Goal: Transaction & Acquisition: Book appointment/travel/reservation

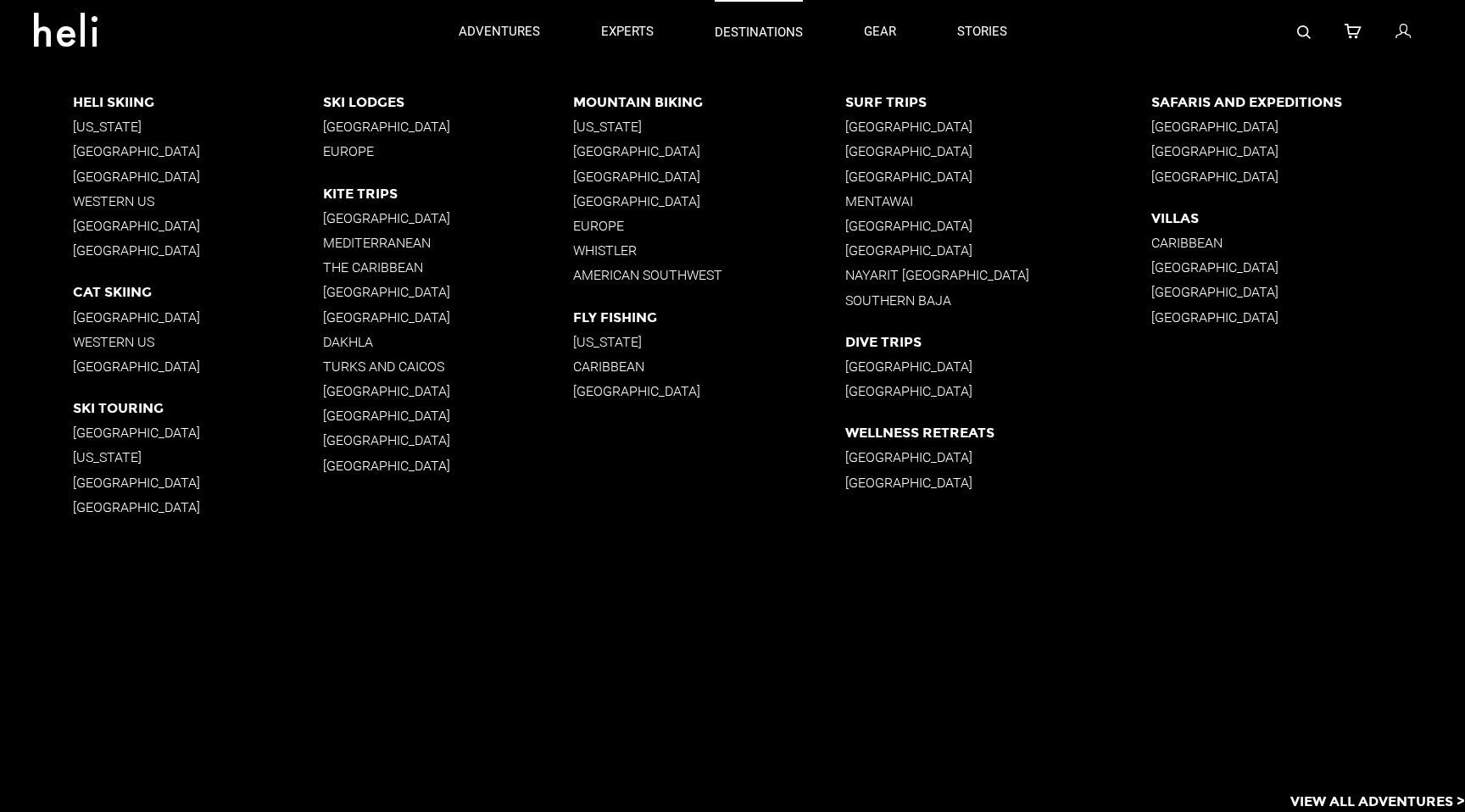
click at [729, 31] on p "destinations" at bounding box center [758, 33] width 88 height 18
click at [127, 315] on p "[GEOGRAPHIC_DATA]" at bounding box center [198, 318] width 250 height 16
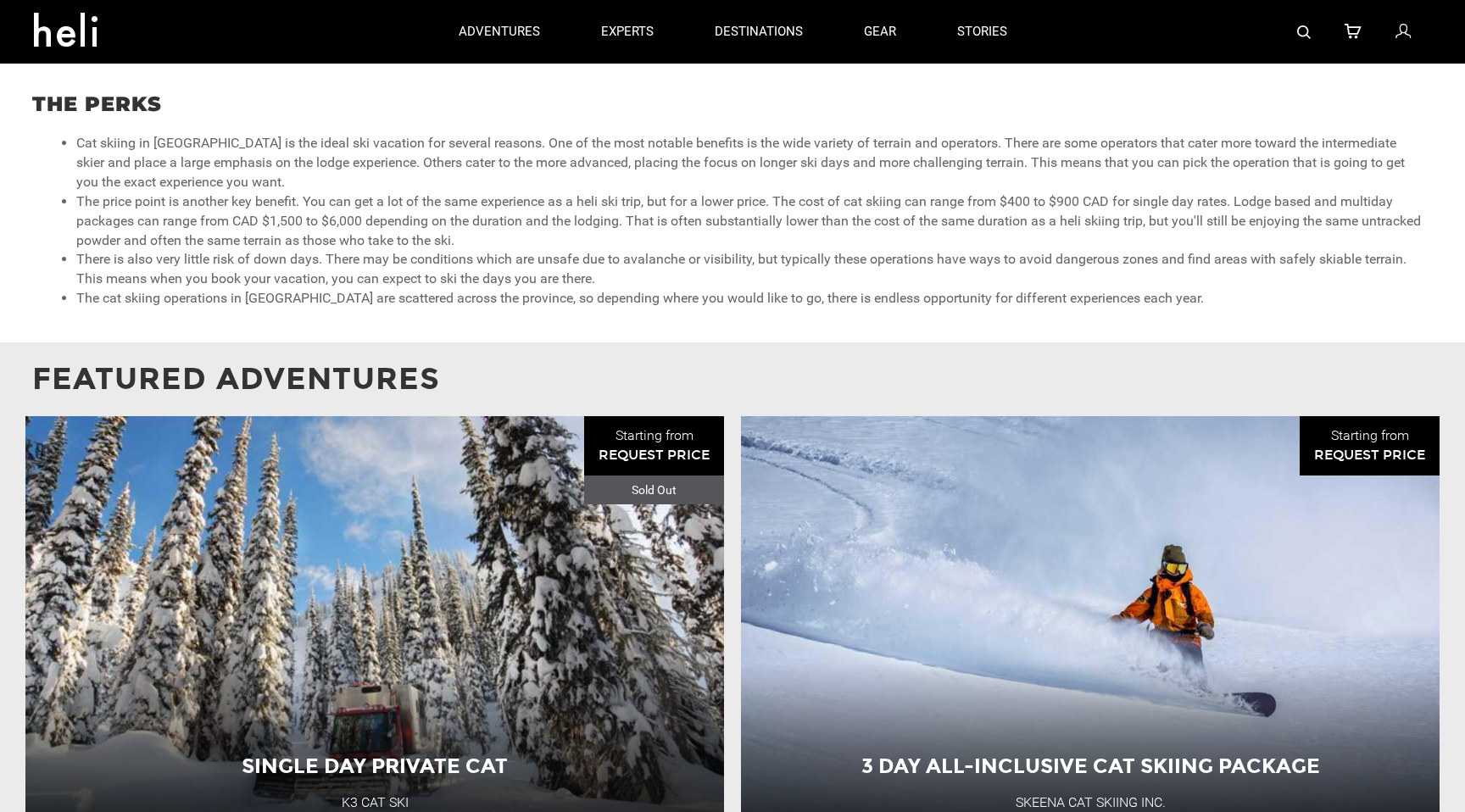
scroll to position [1115, 0]
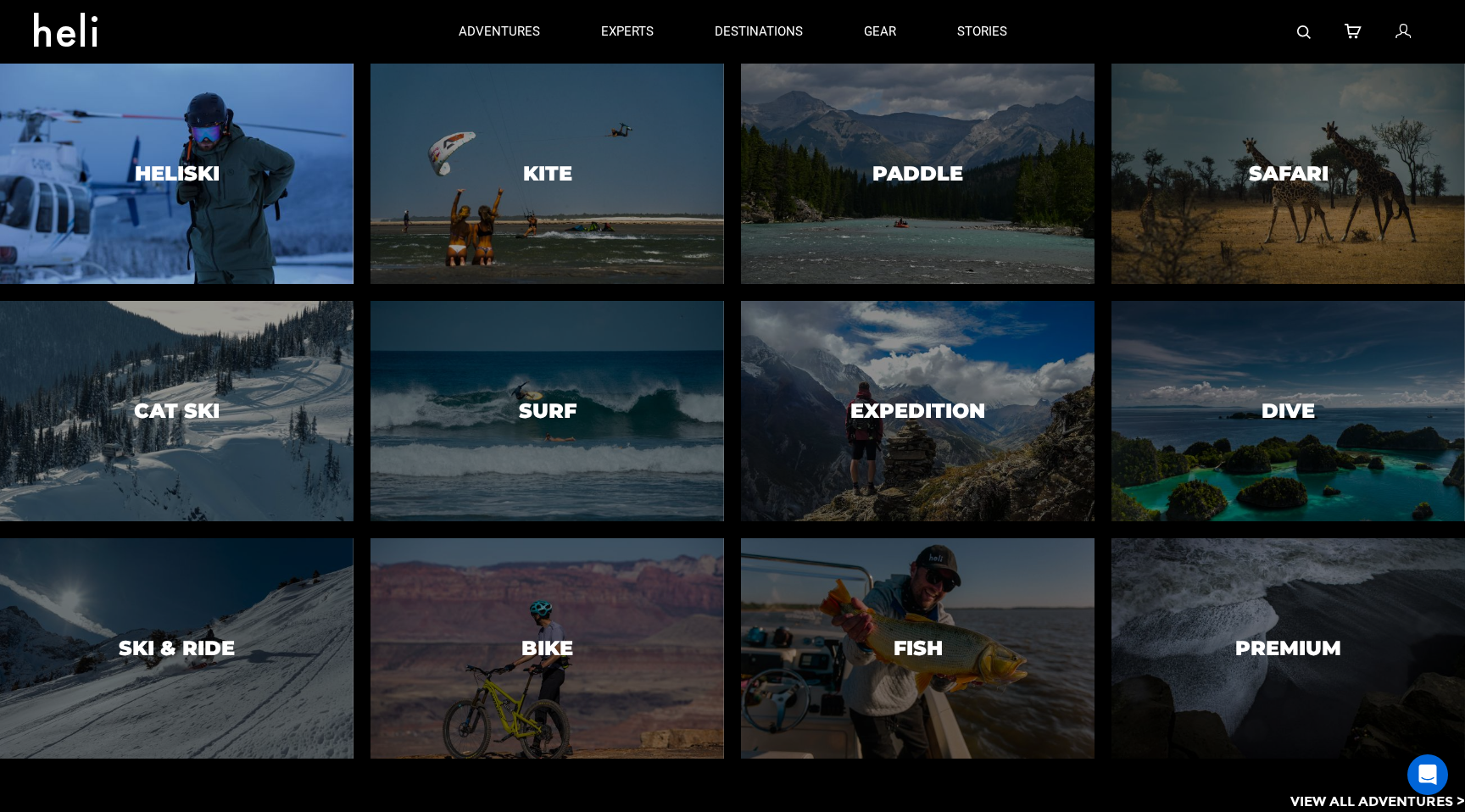
click at [154, 176] on h3 "Heliski" at bounding box center [177, 174] width 85 height 22
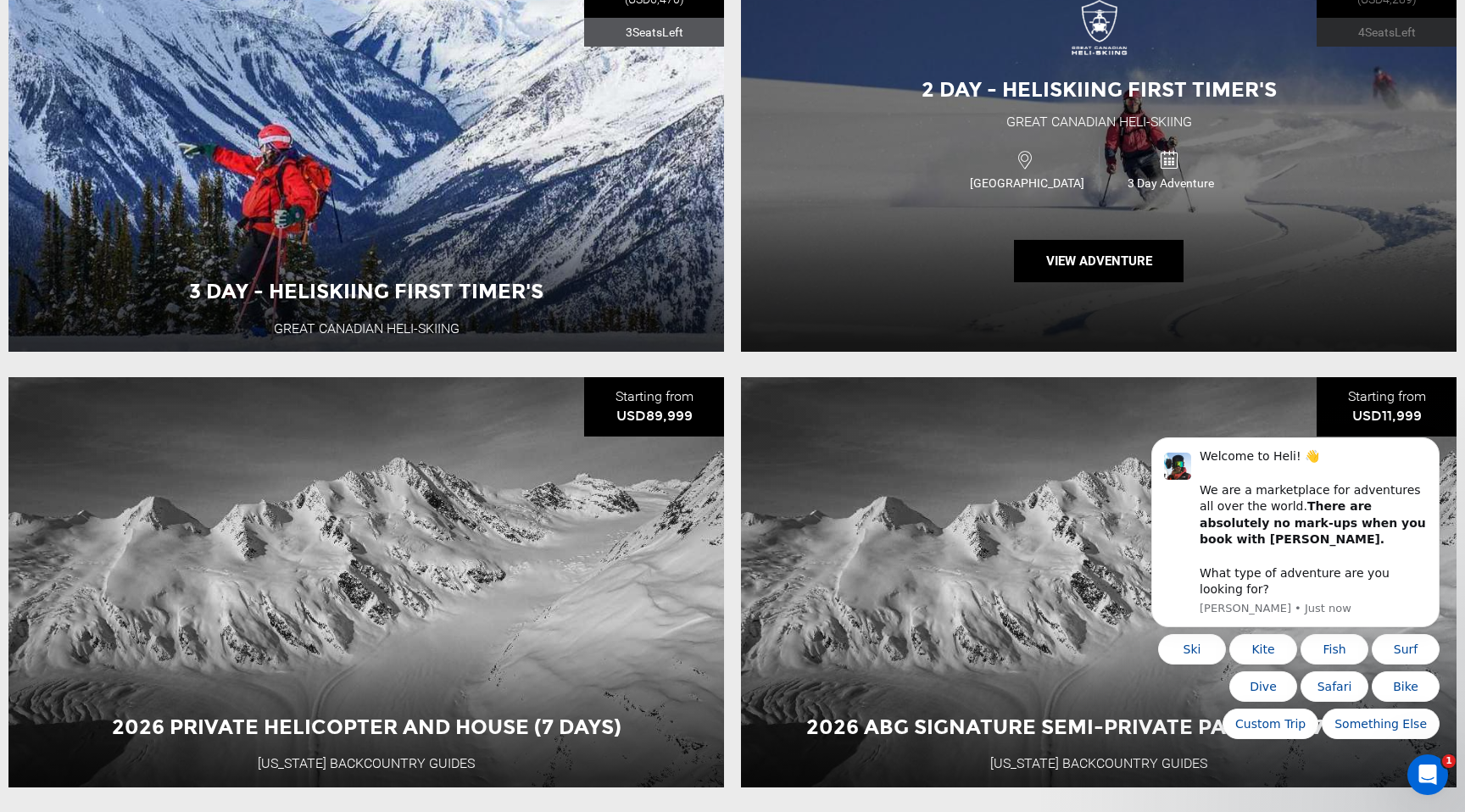
scroll to position [2658, 0]
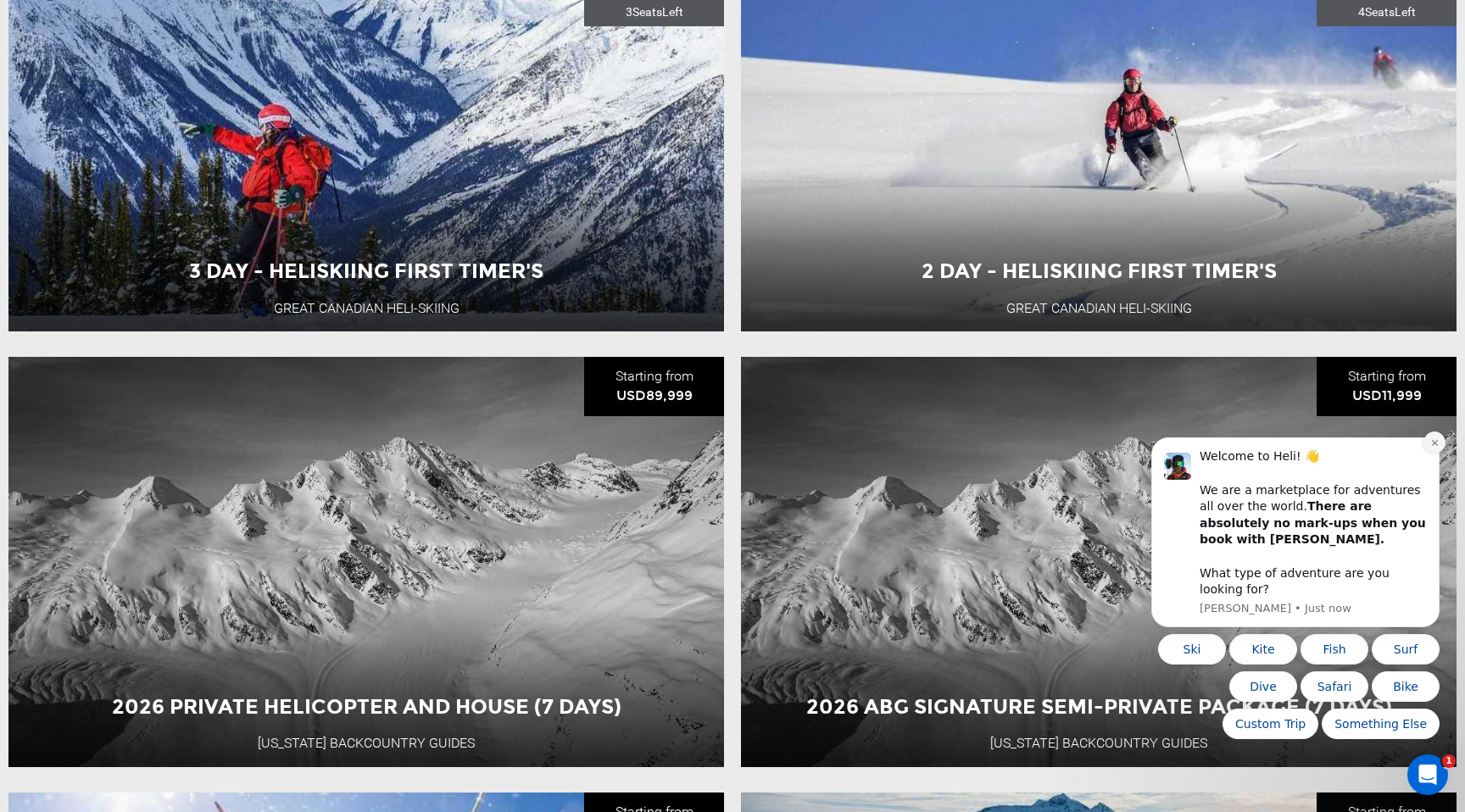
click at [1434, 447] on icon "Dismiss notification" at bounding box center [1434, 442] width 9 height 9
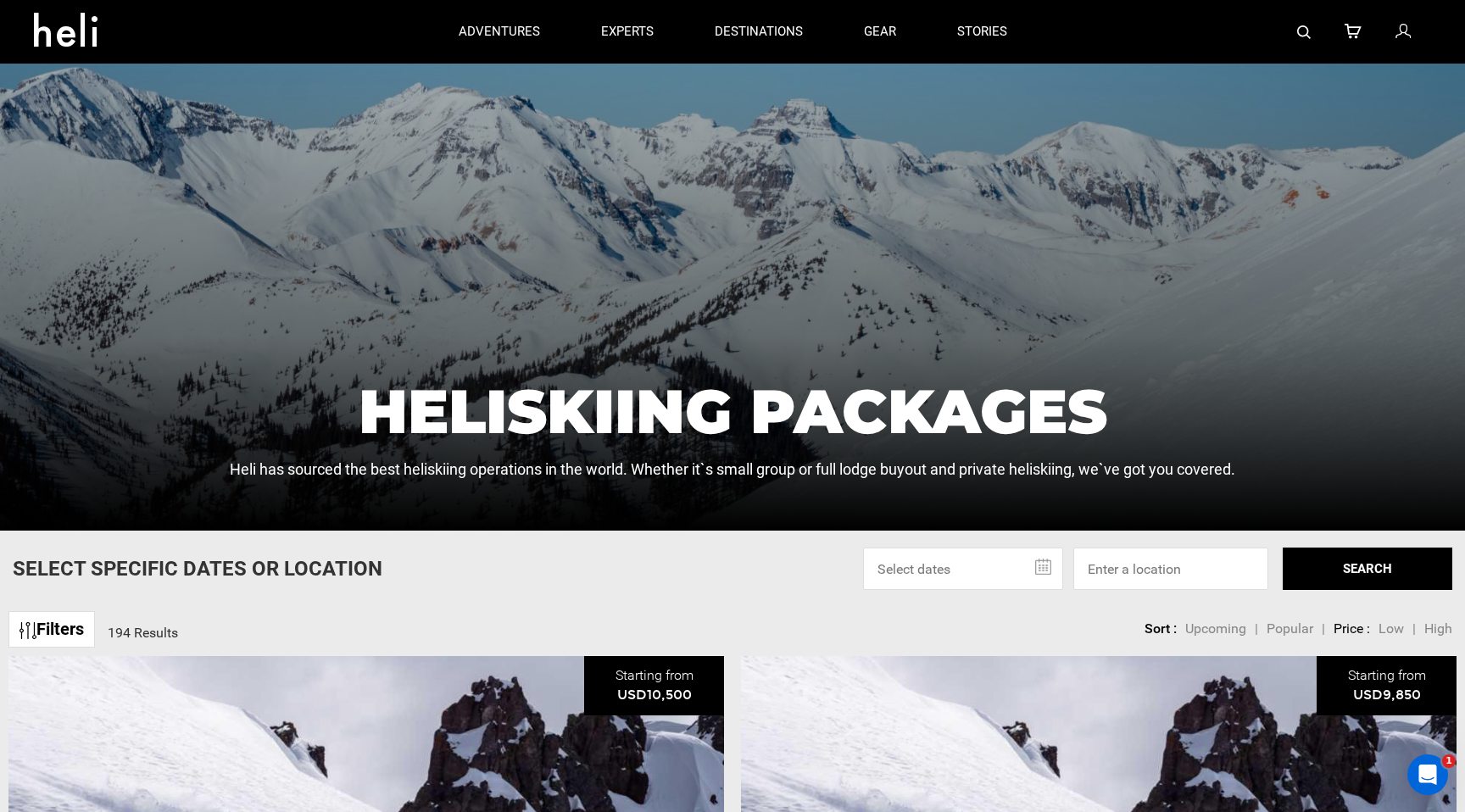
scroll to position [0, 0]
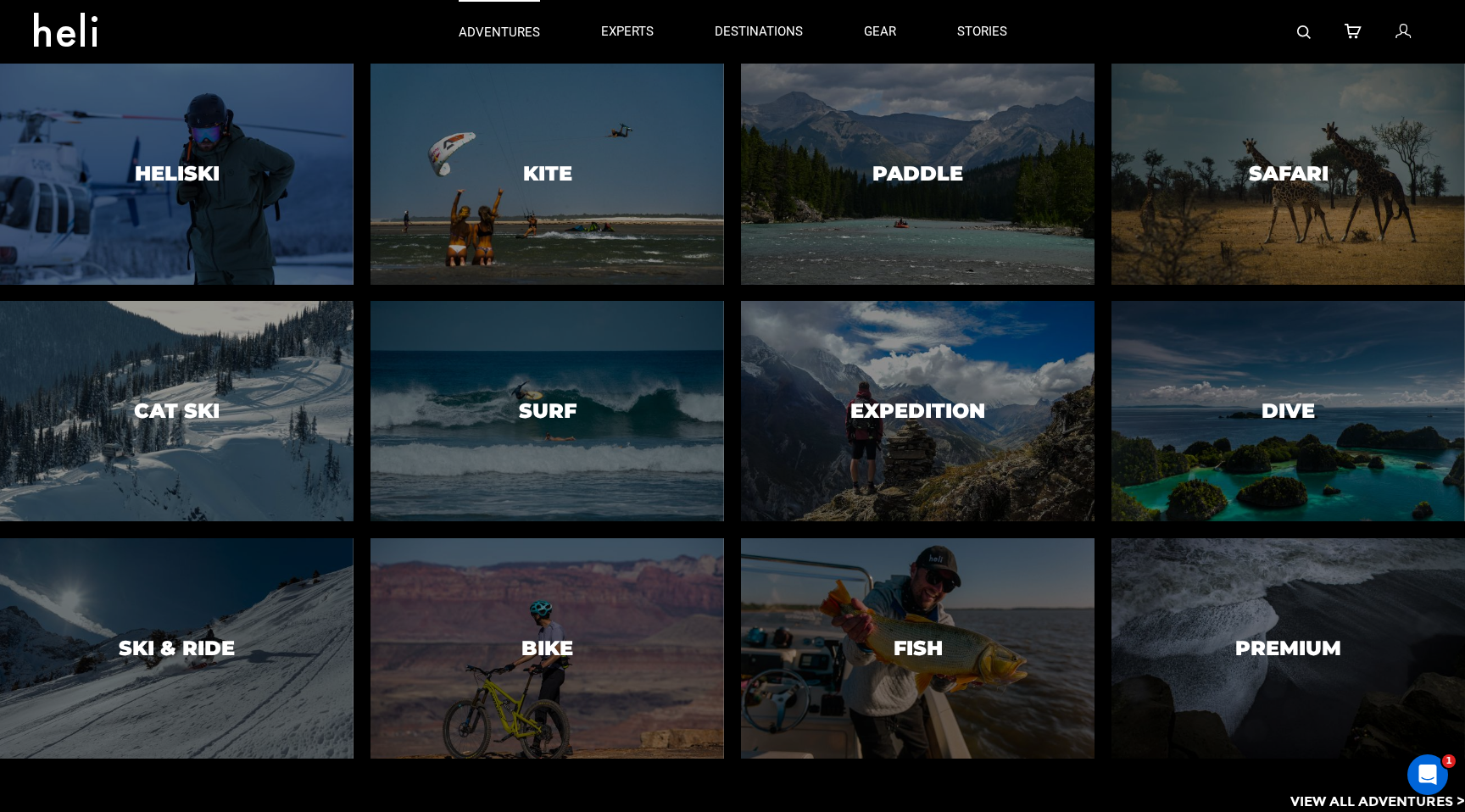
click at [500, 41] on p "adventures" at bounding box center [499, 33] width 81 height 18
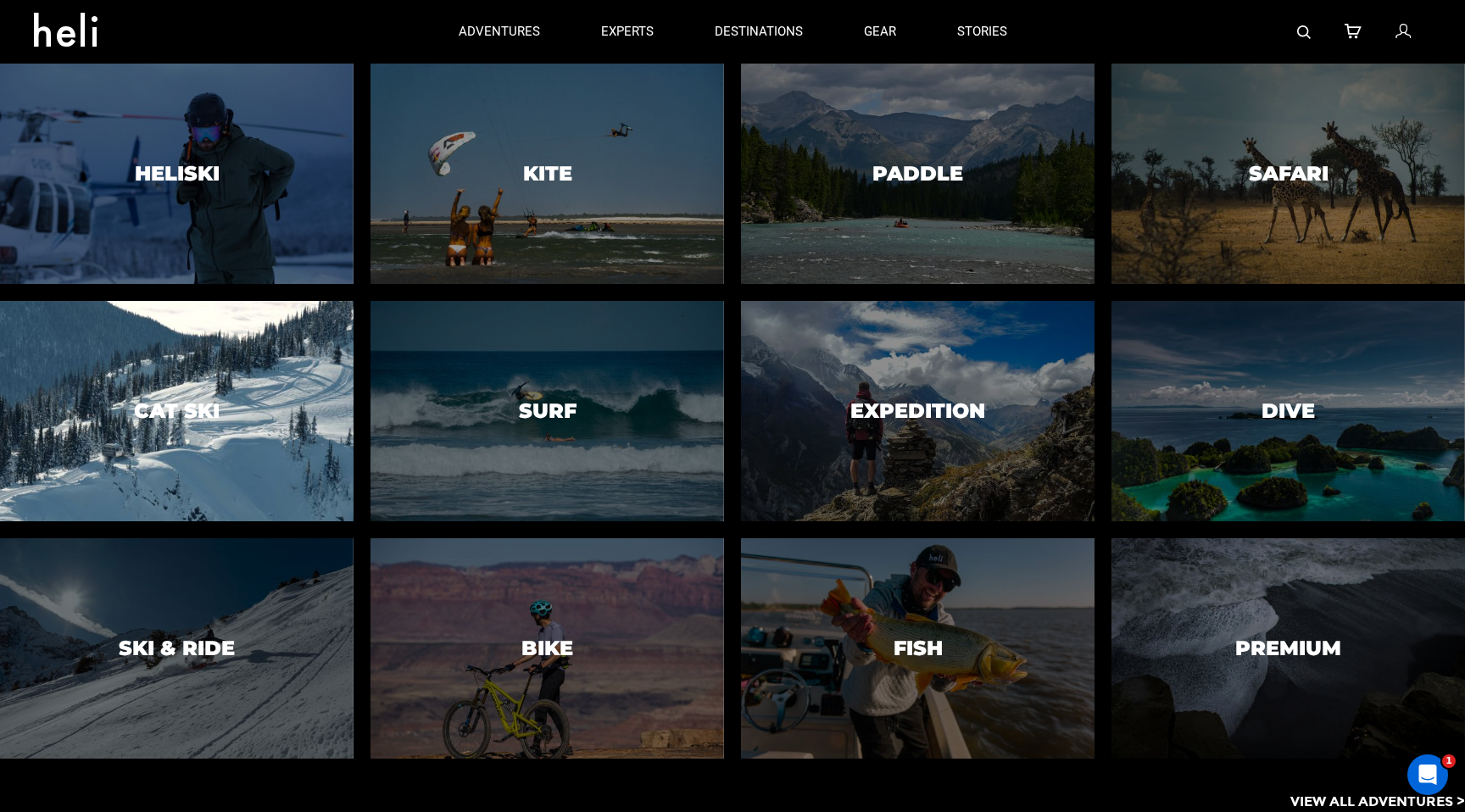
click at [187, 400] on h3 "Cat Ski" at bounding box center [177, 410] width 86 height 22
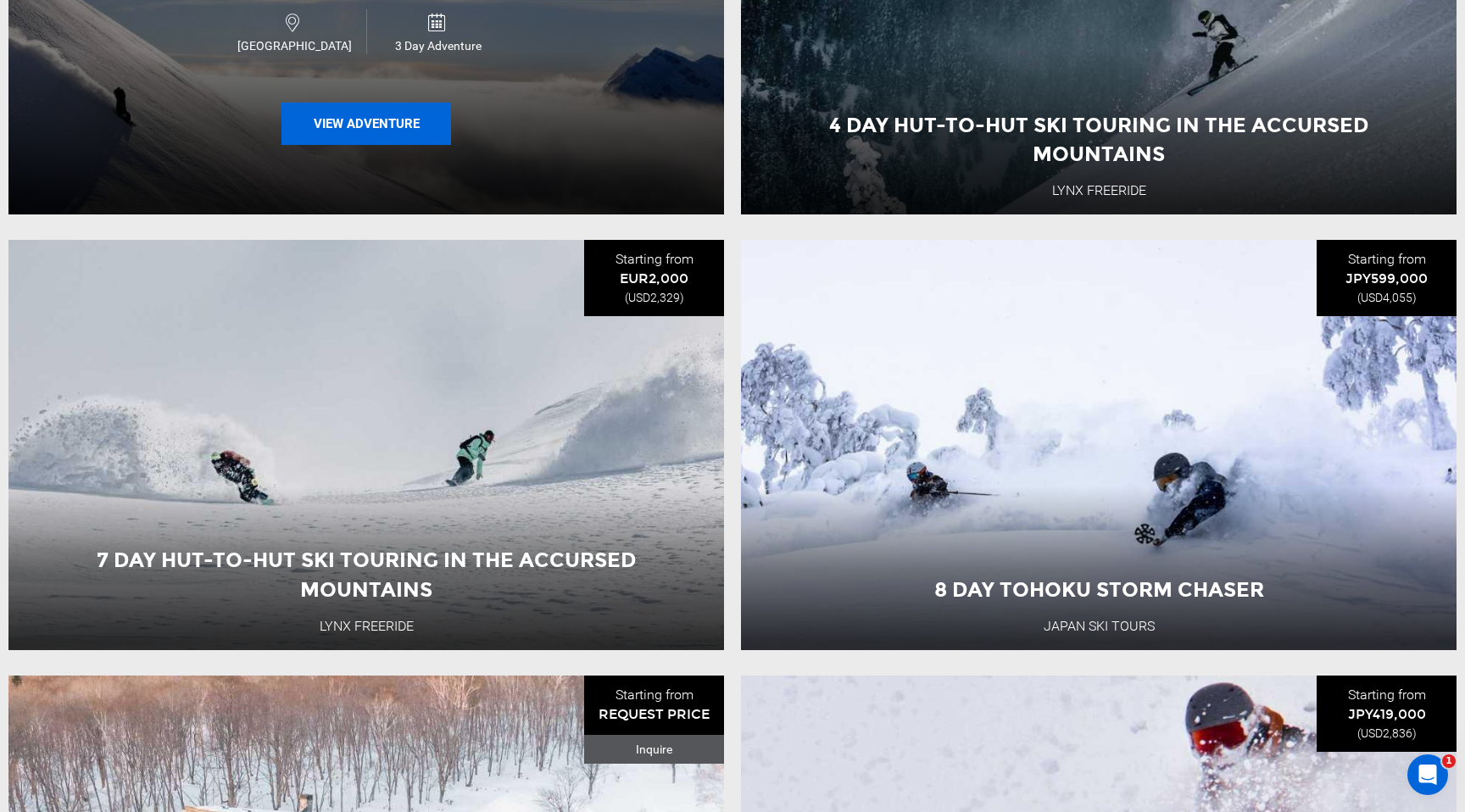
scroll to position [1038, 0]
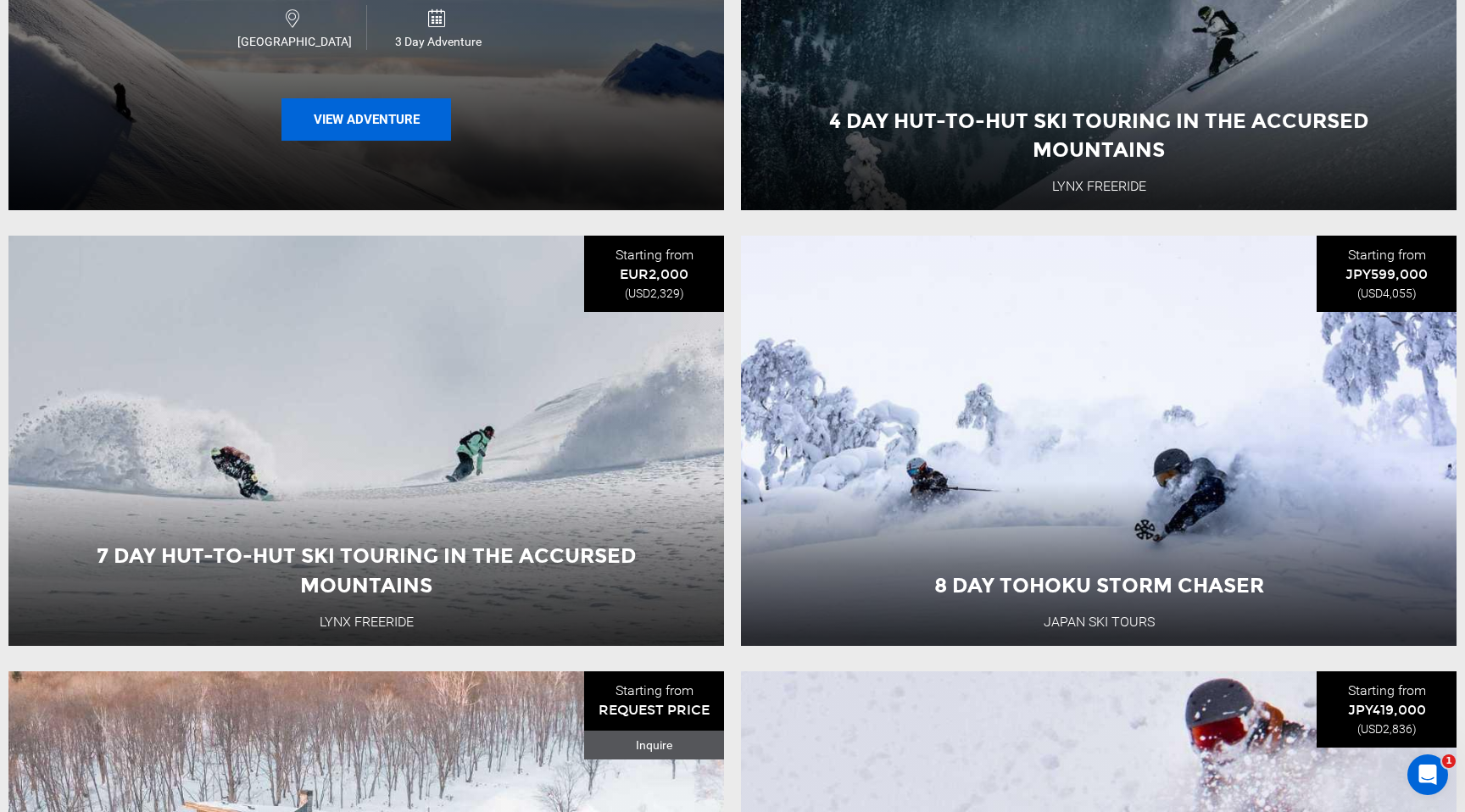
click at [352, 126] on button "View Adventure" at bounding box center [367, 119] width 170 height 42
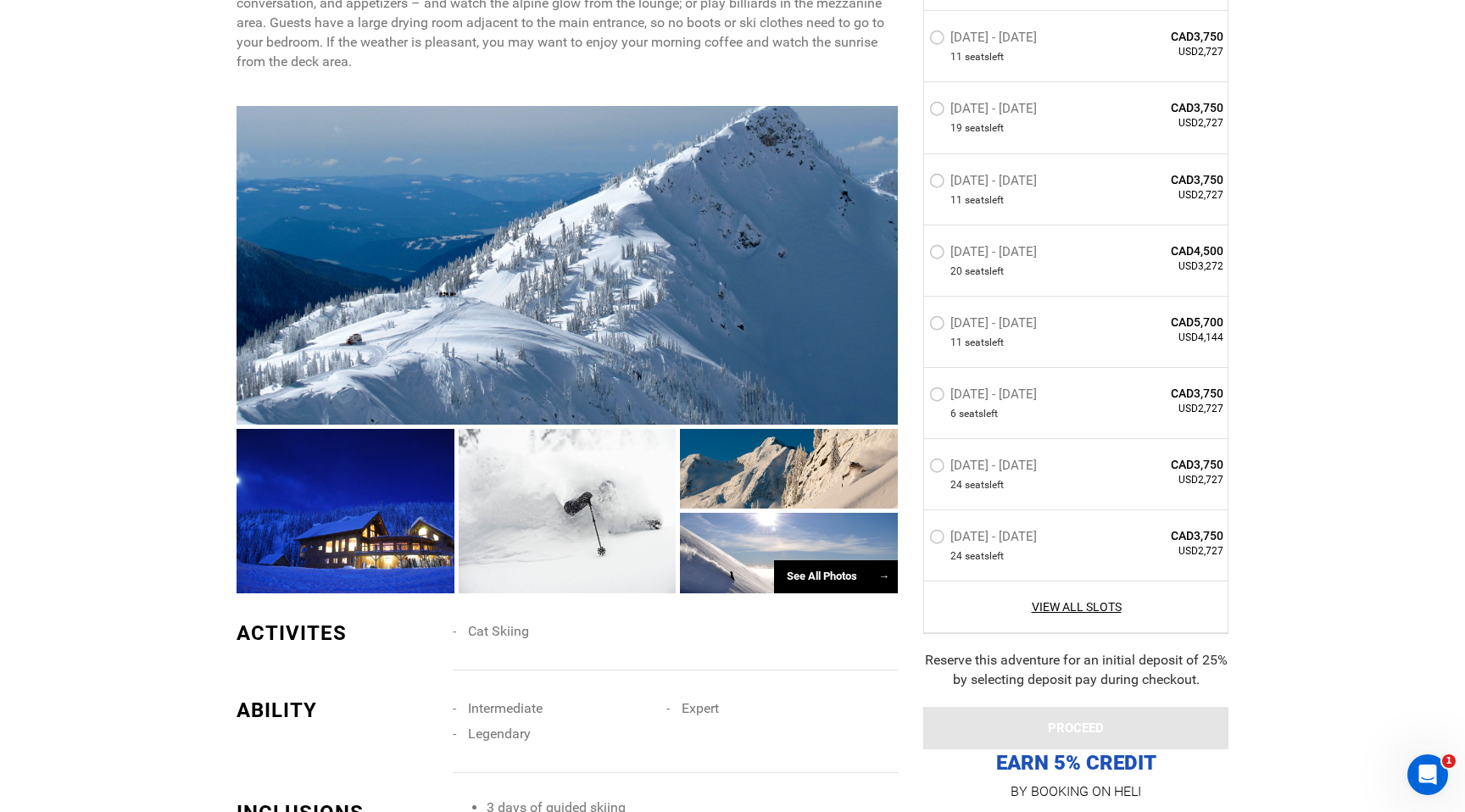
scroll to position [974, 0]
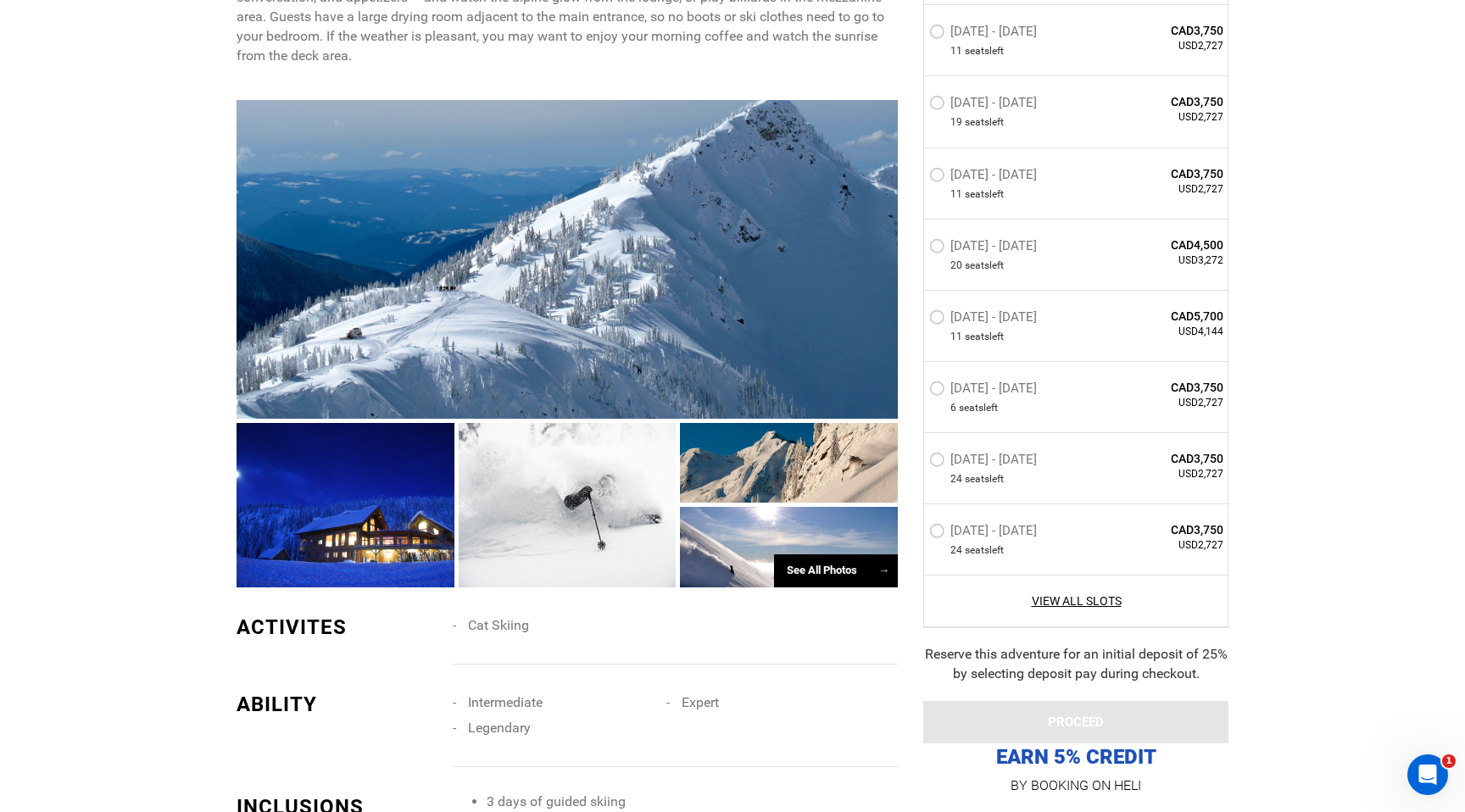
click at [332, 547] on div at bounding box center [346, 504] width 218 height 164
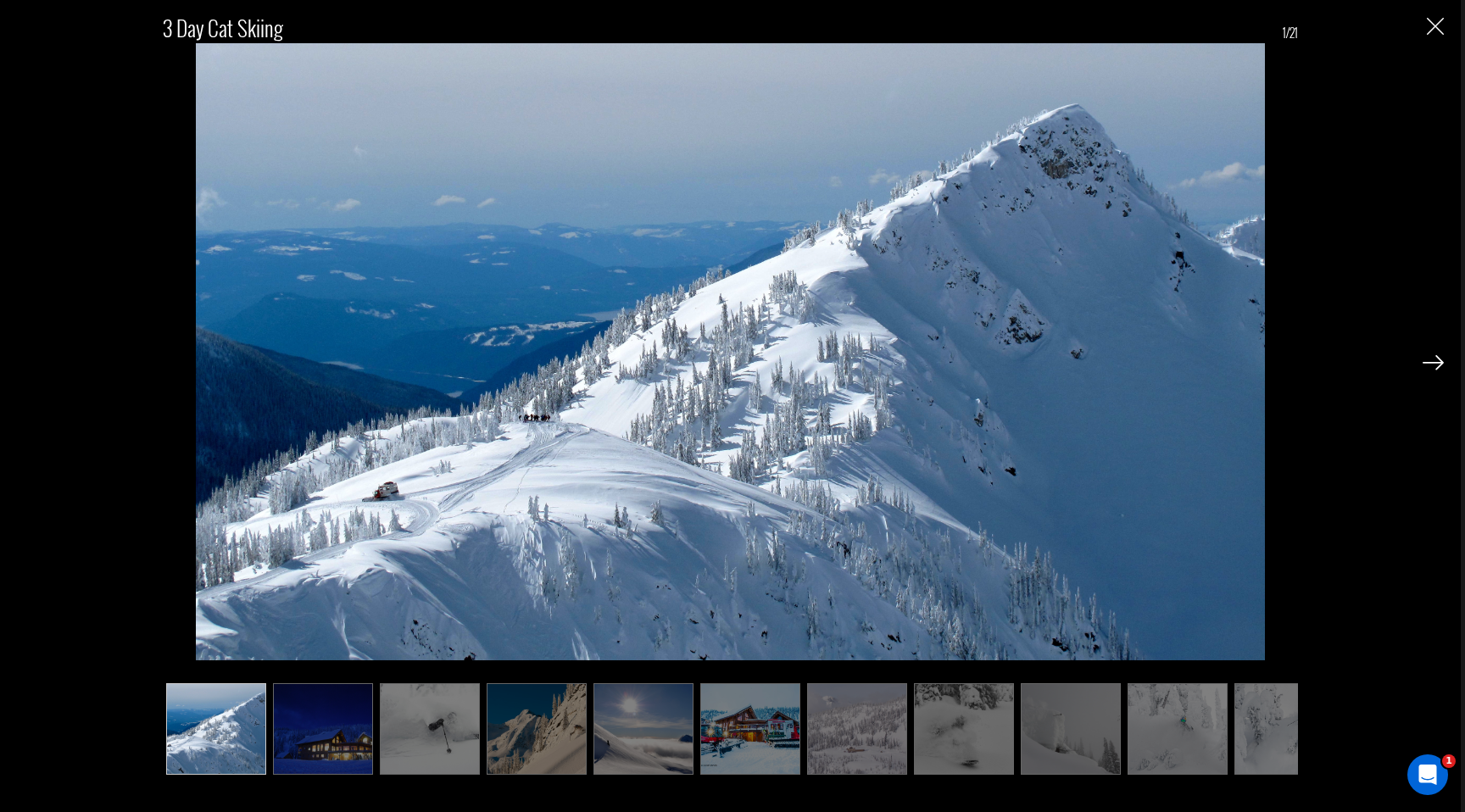
click at [330, 715] on img at bounding box center [323, 729] width 100 height 92
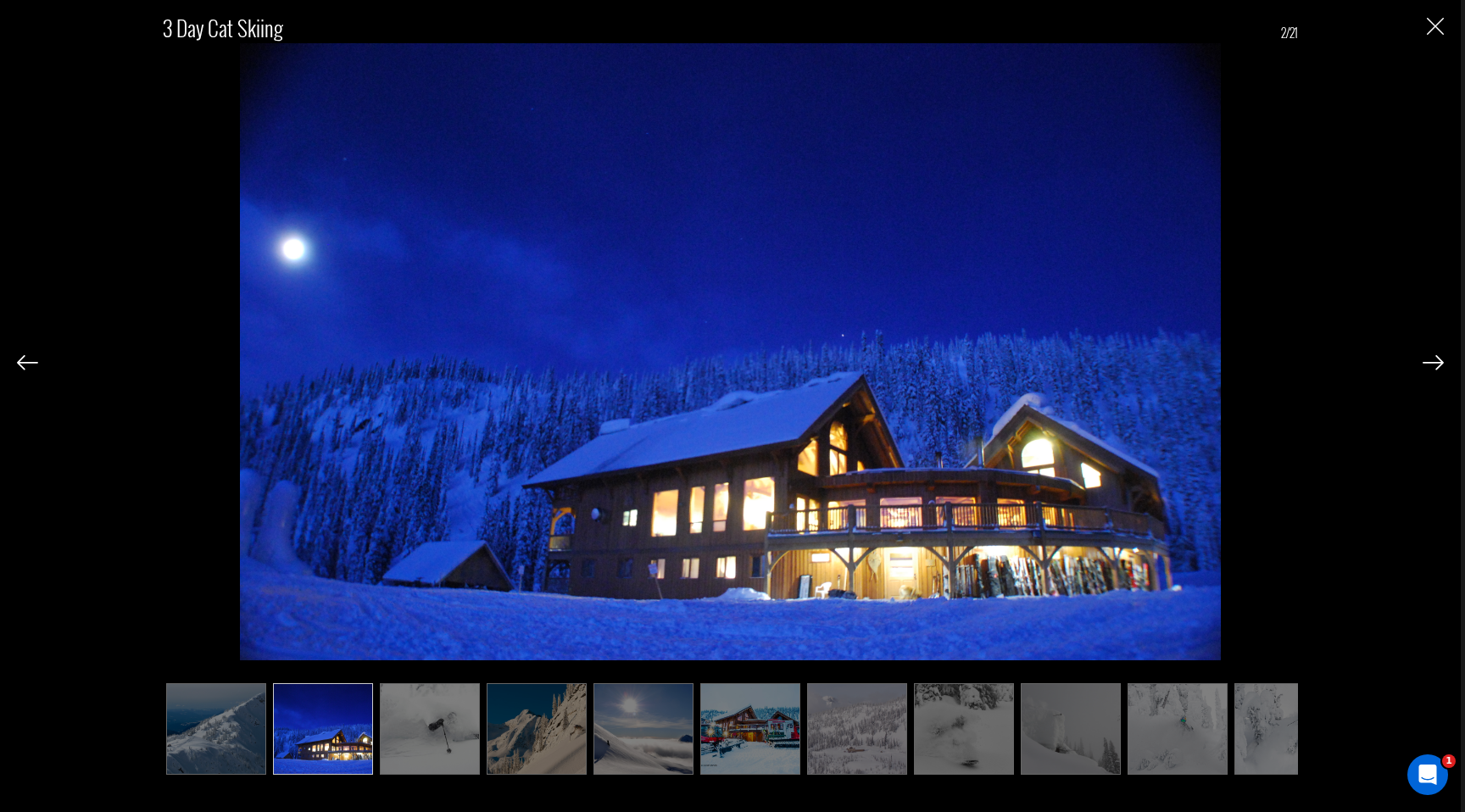
click at [405, 726] on img at bounding box center [430, 729] width 100 height 92
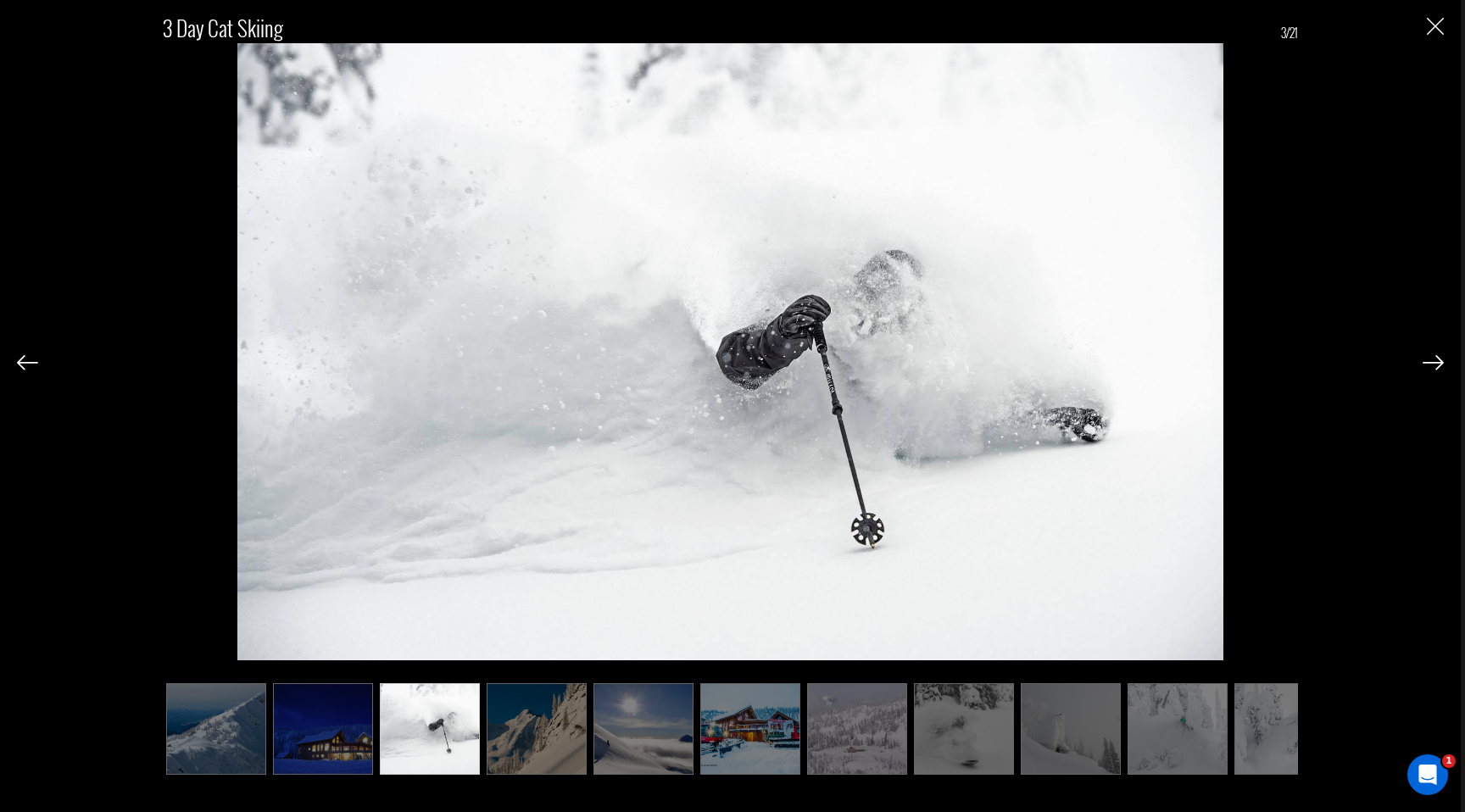
click at [534, 733] on img at bounding box center [537, 729] width 100 height 92
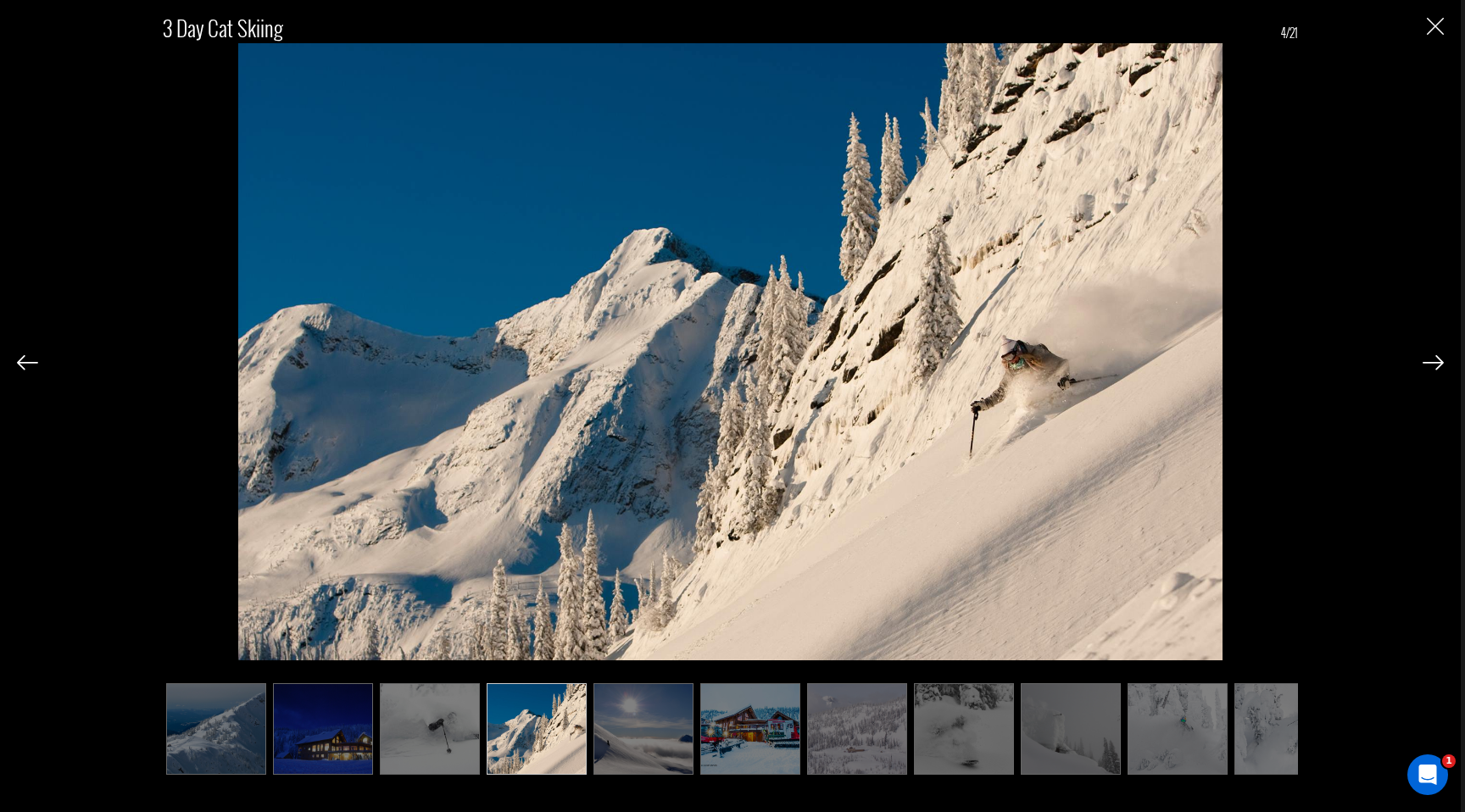
click at [634, 738] on img at bounding box center [644, 729] width 100 height 92
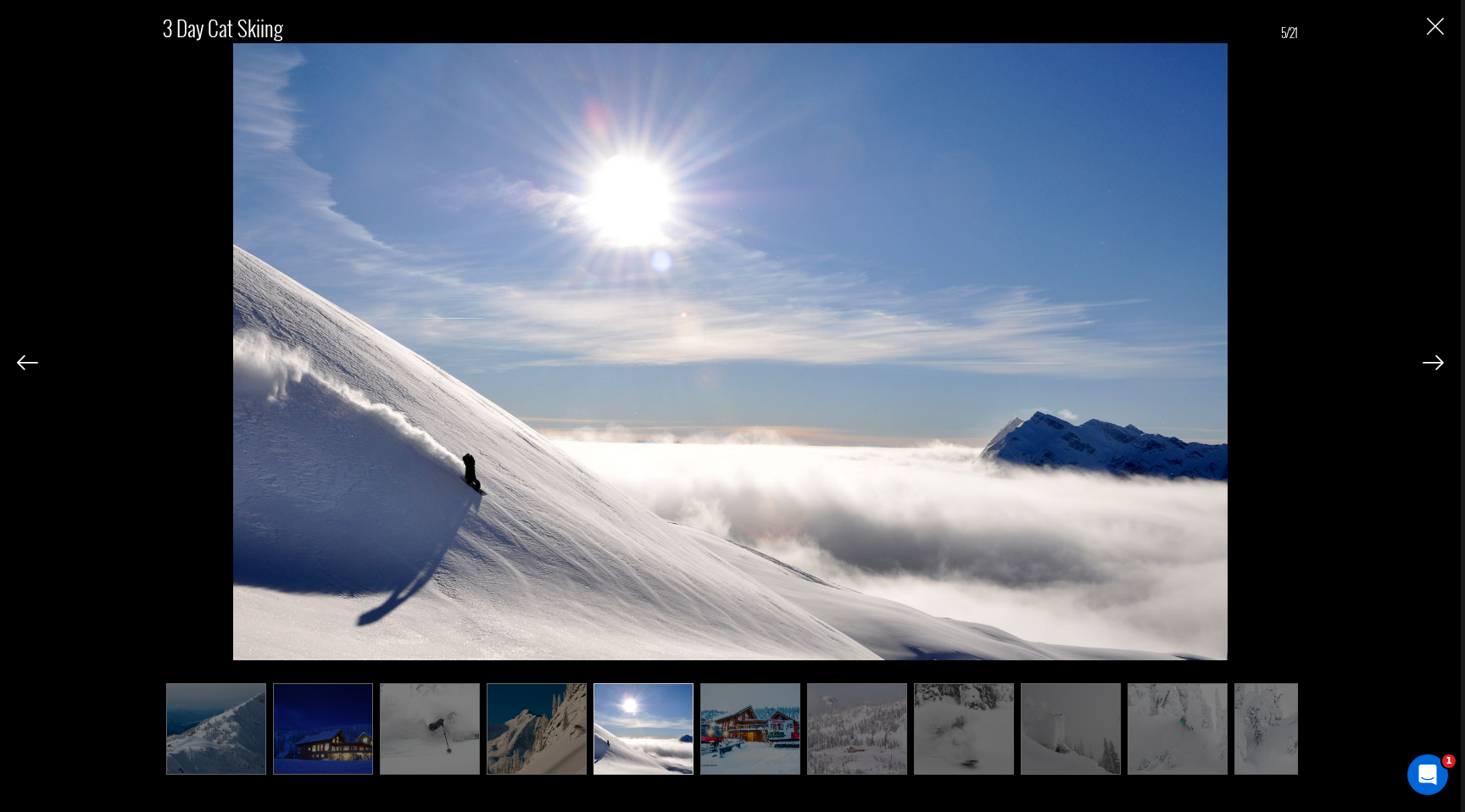
click at [741, 732] on img at bounding box center [750, 729] width 100 height 92
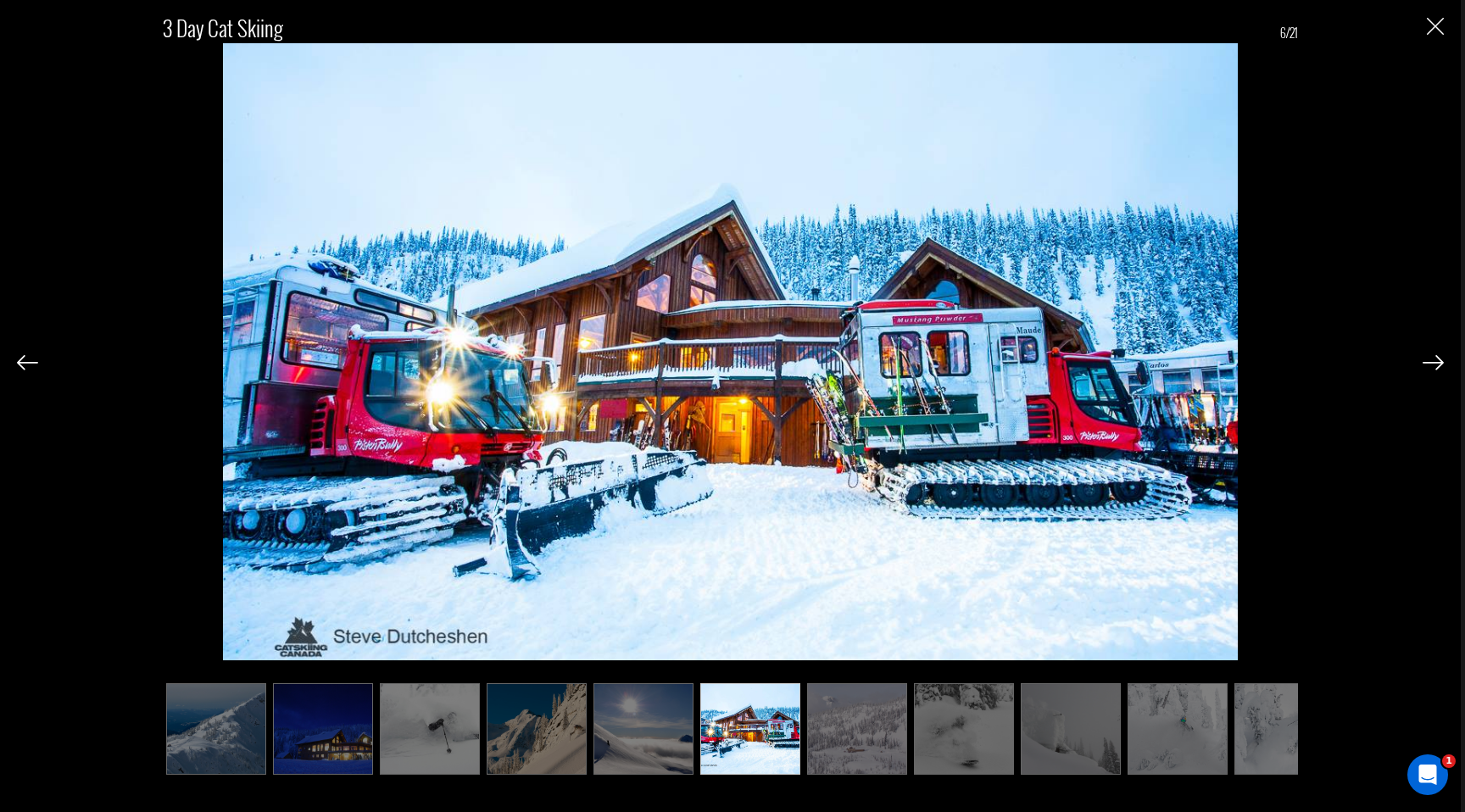
click at [834, 727] on img at bounding box center [856, 729] width 100 height 92
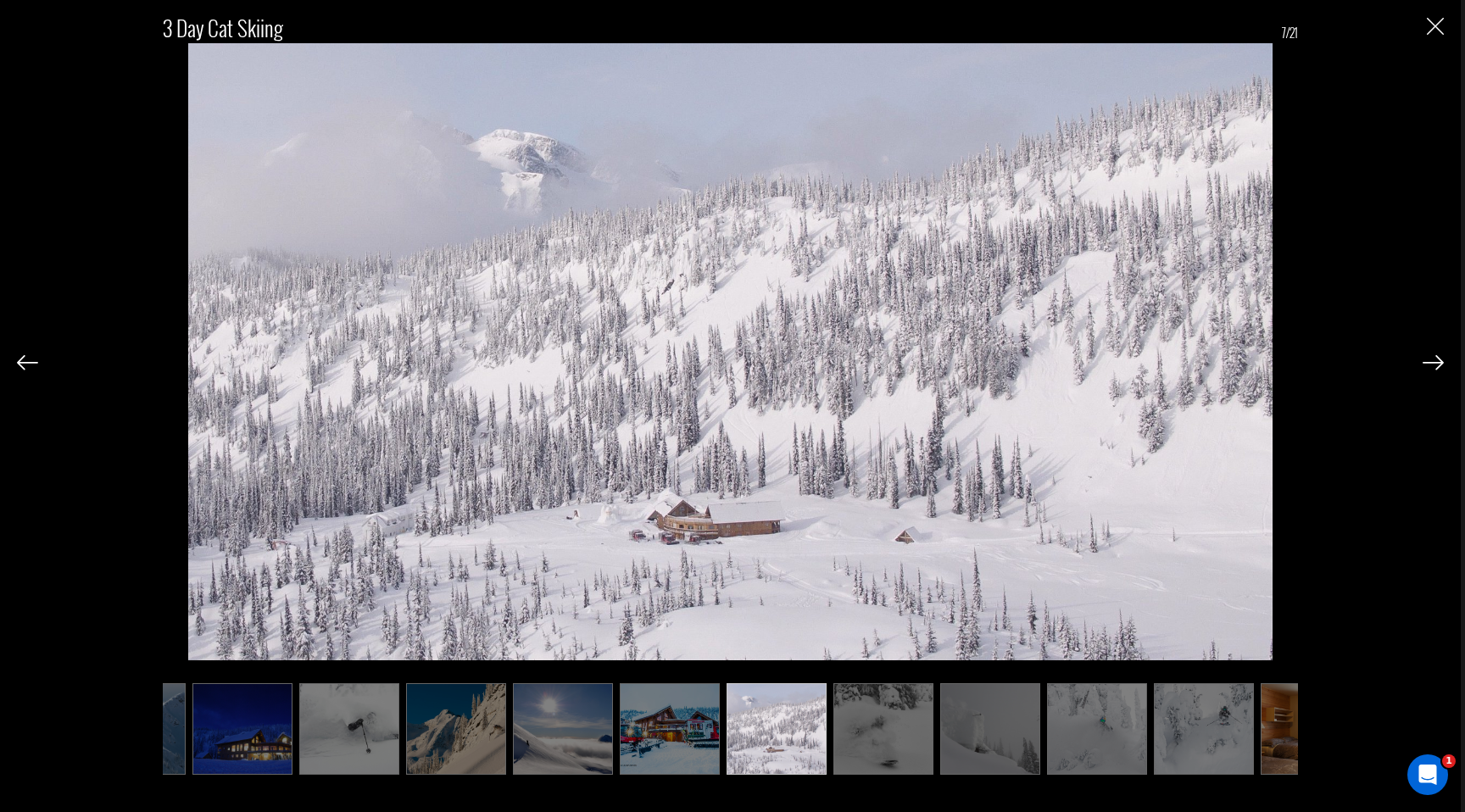
scroll to position [0, 85]
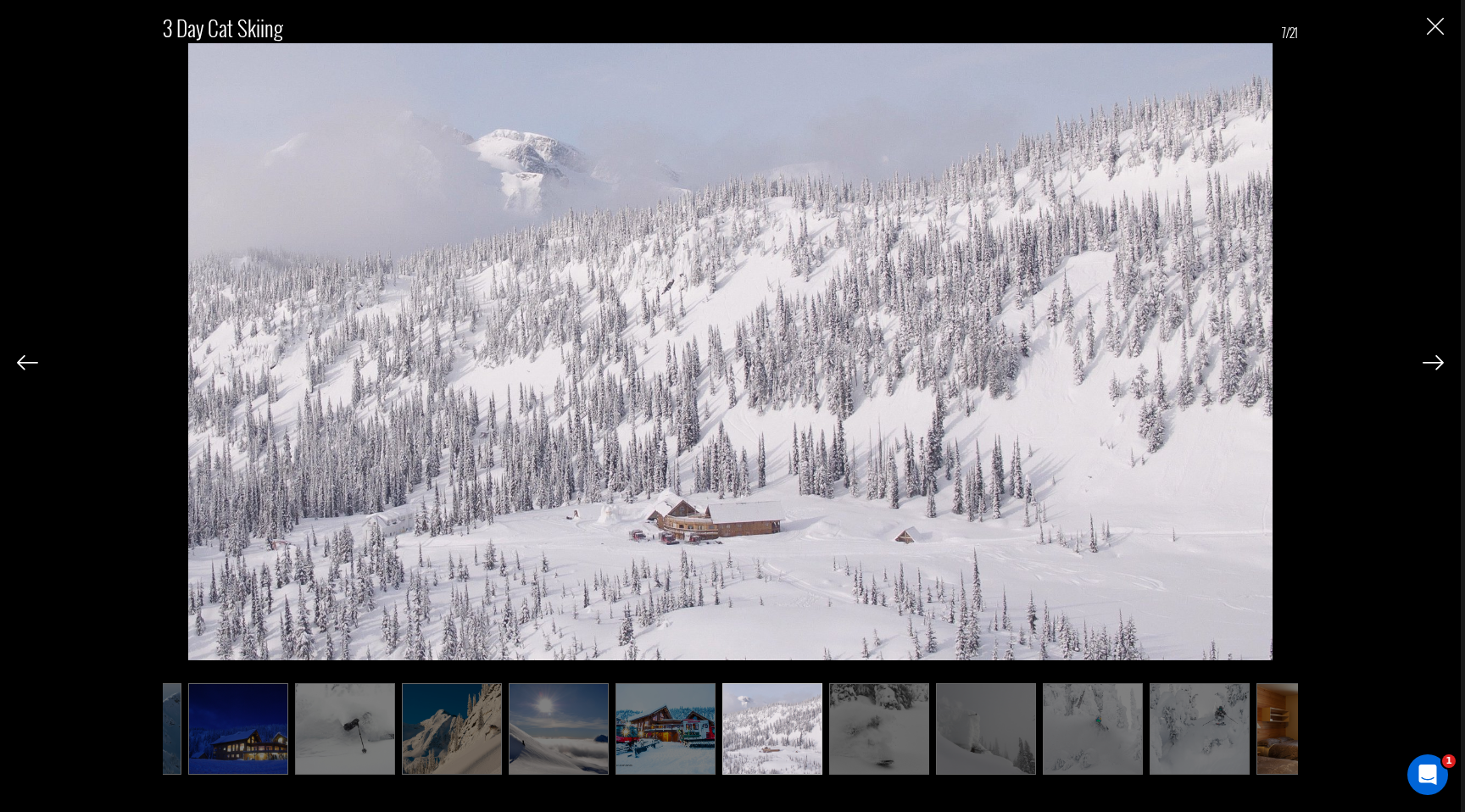
click at [669, 732] on img at bounding box center [666, 729] width 100 height 92
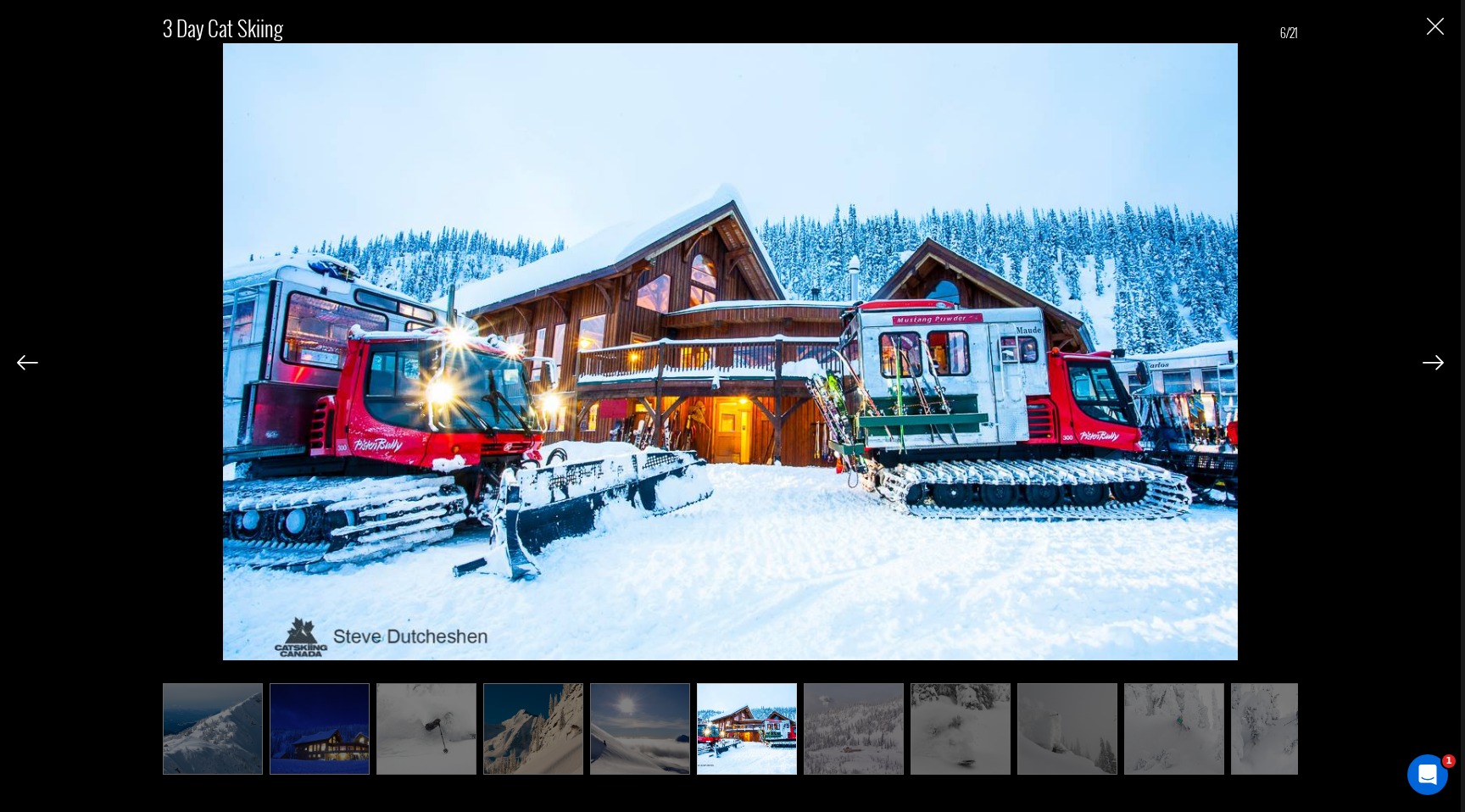
scroll to position [0, 0]
click at [176, 750] on img at bounding box center [216, 729] width 100 height 92
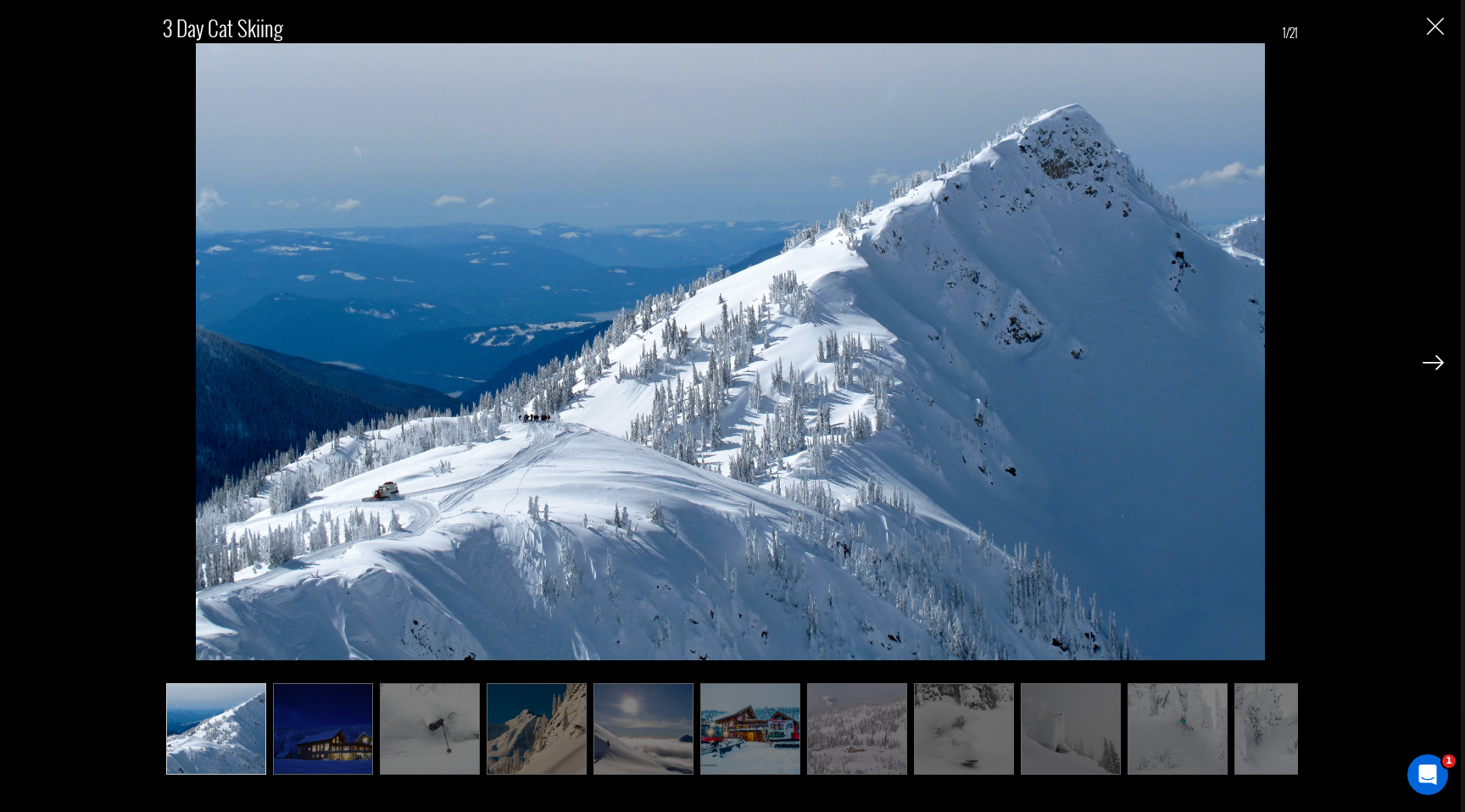
click at [320, 722] on img at bounding box center [323, 729] width 100 height 92
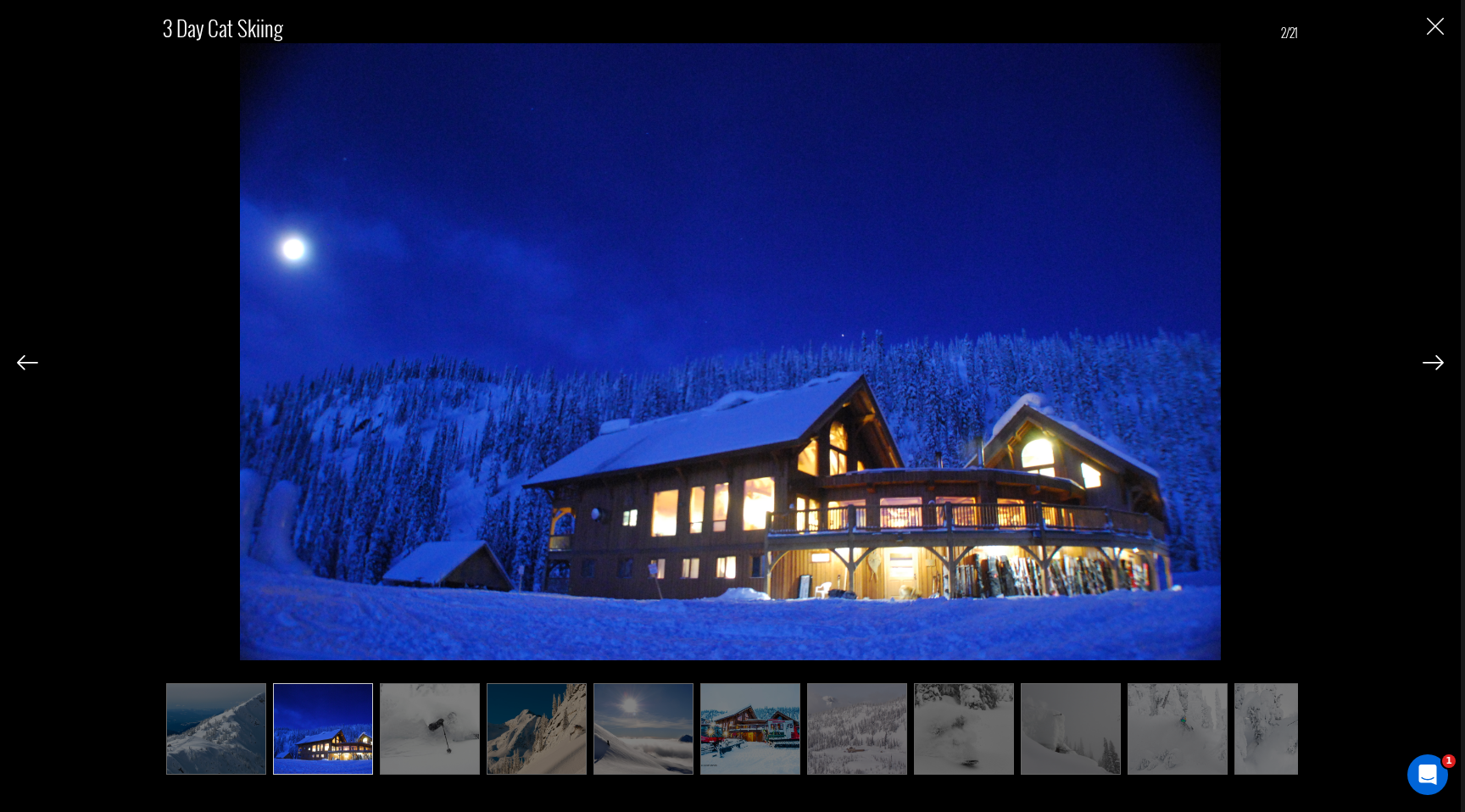
click at [426, 741] on img at bounding box center [430, 729] width 100 height 92
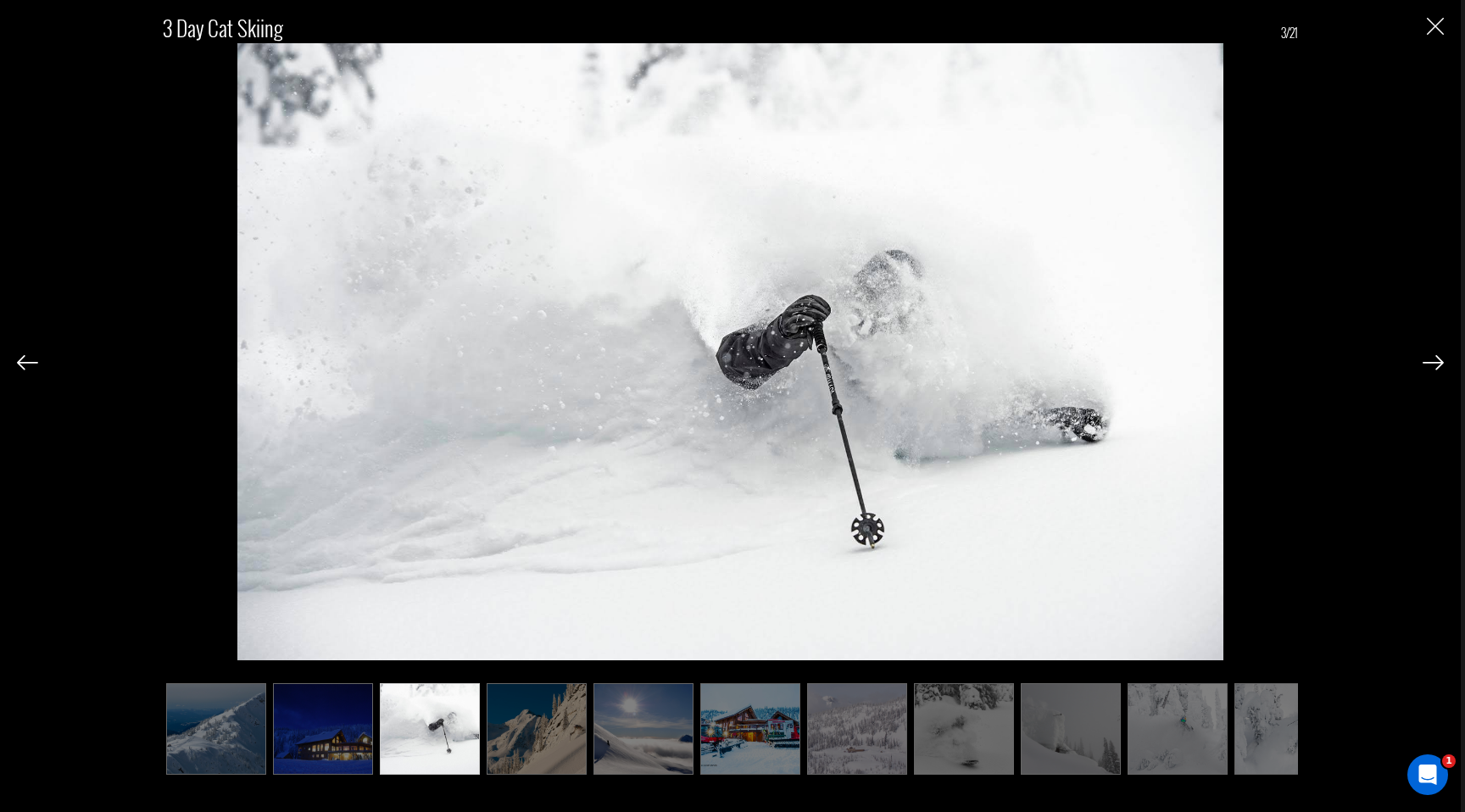
click at [556, 737] on img at bounding box center [537, 729] width 100 height 92
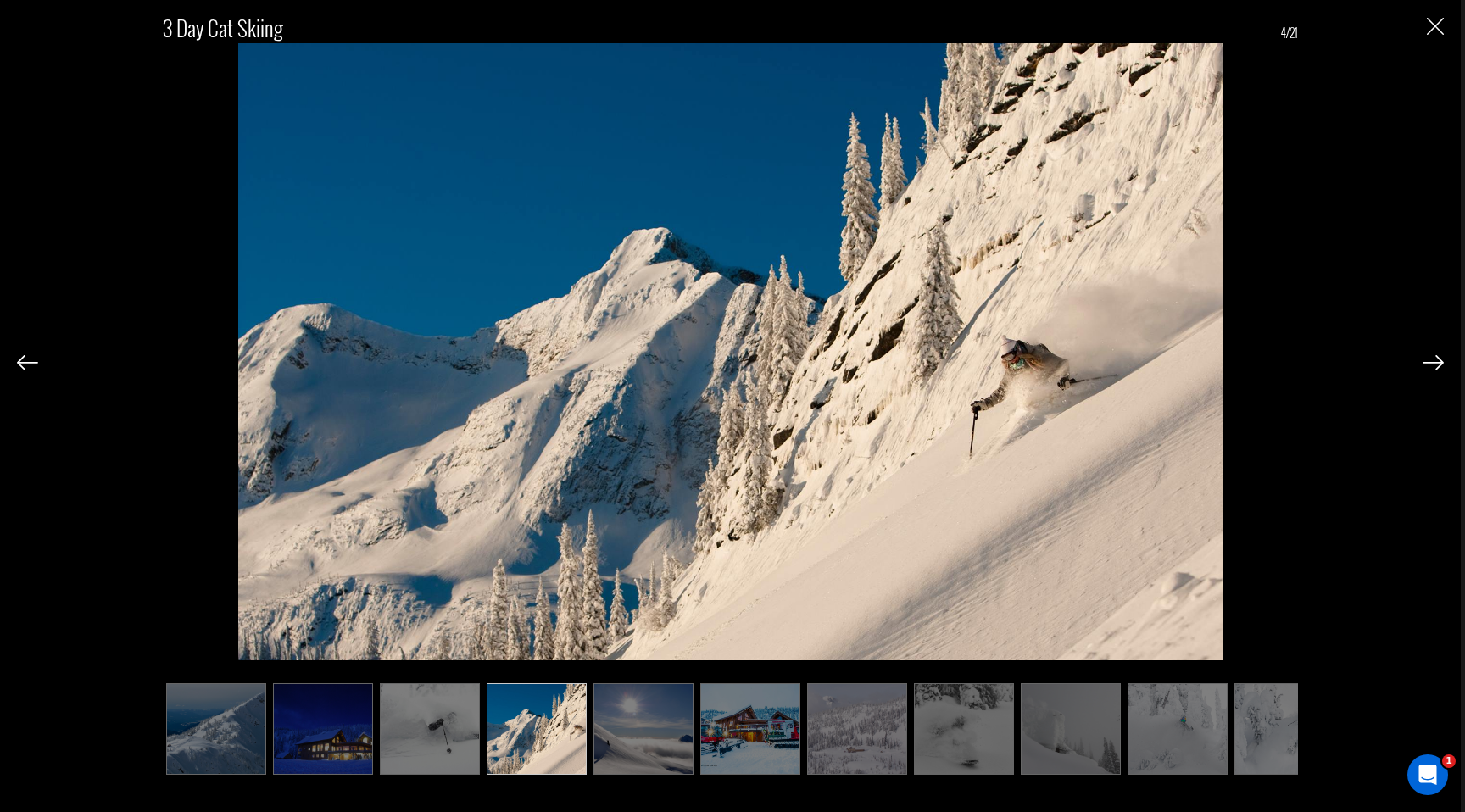
click at [622, 726] on img at bounding box center [644, 729] width 100 height 92
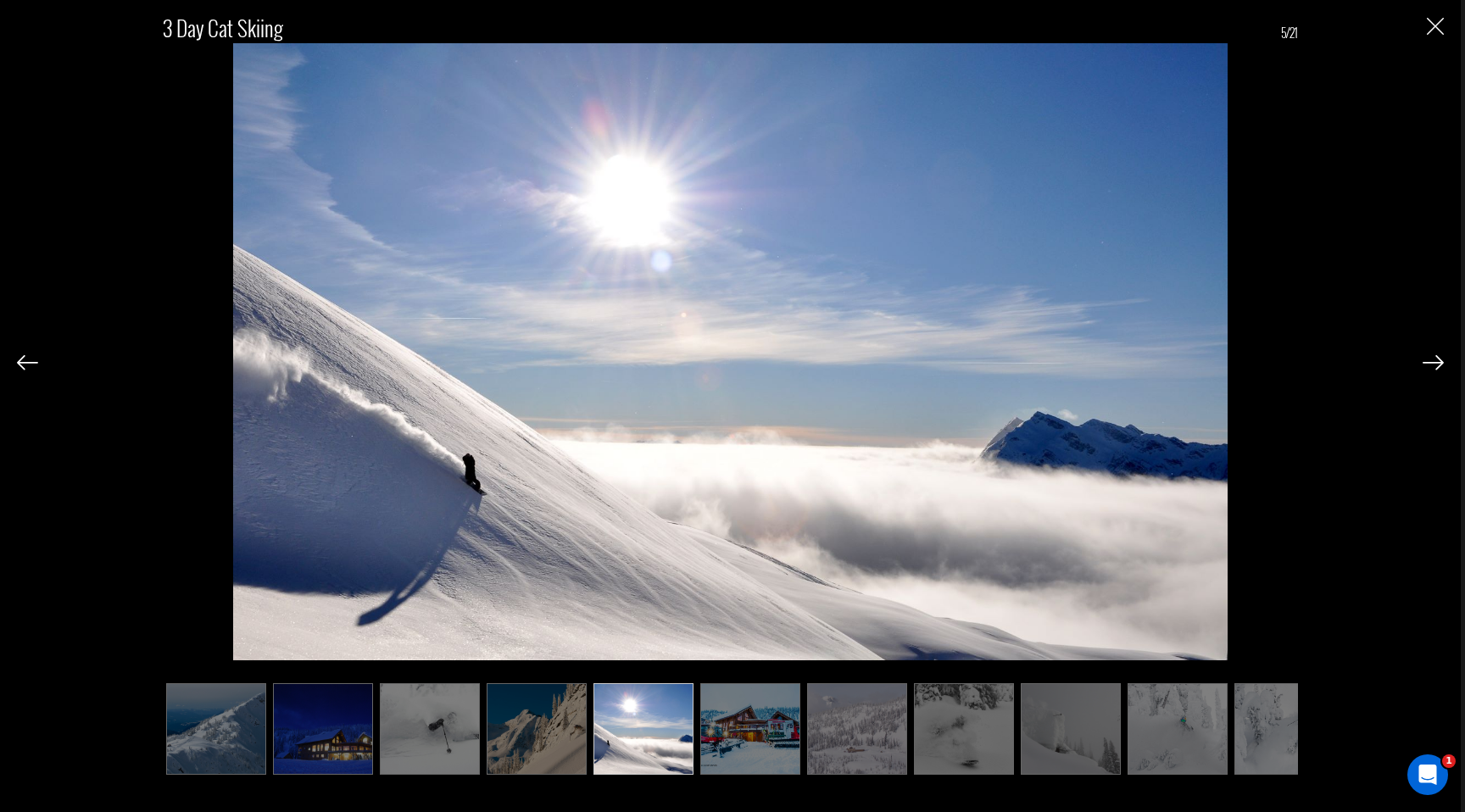
click at [756, 725] on img at bounding box center [750, 729] width 100 height 92
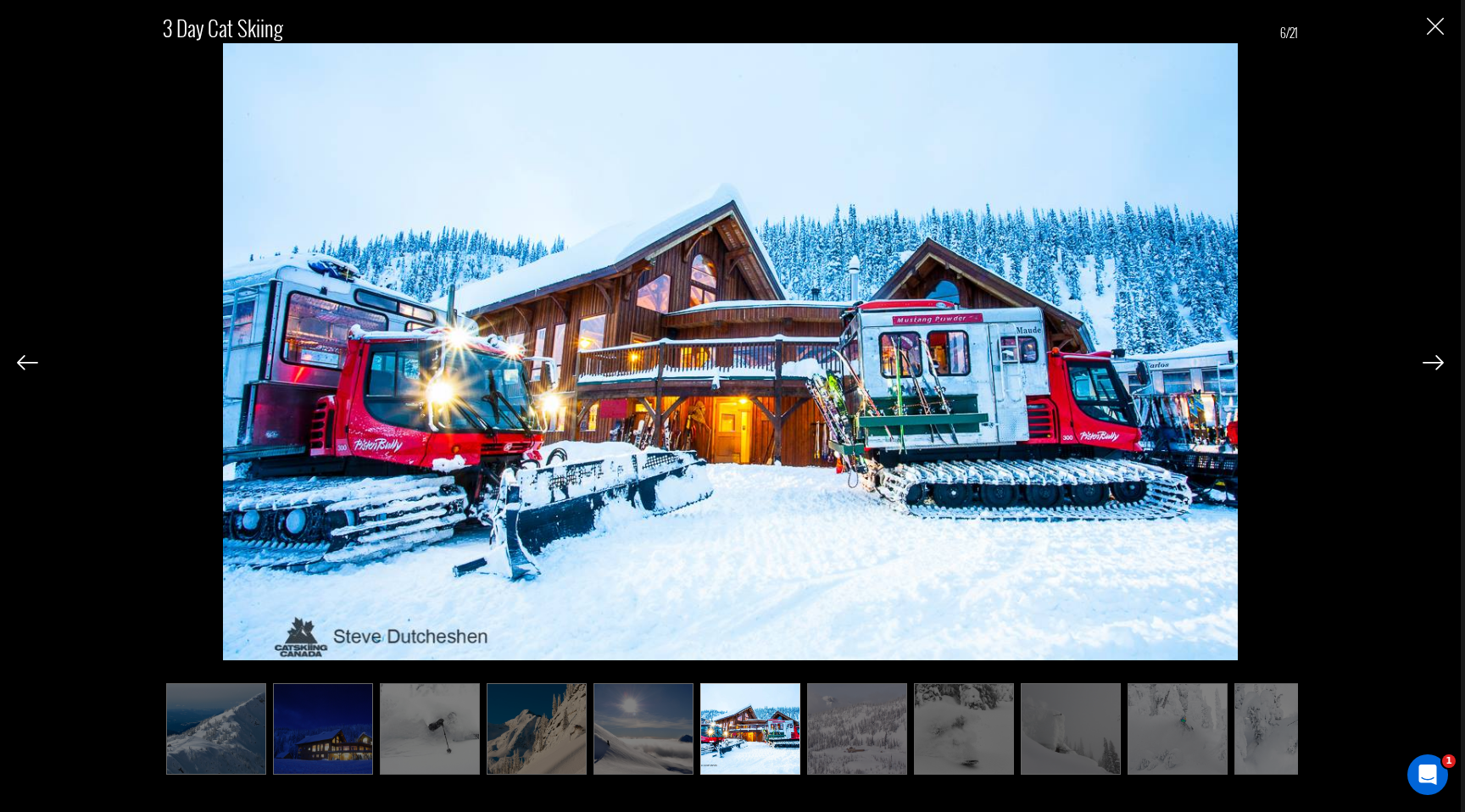
click at [891, 734] on img at bounding box center [856, 729] width 100 height 92
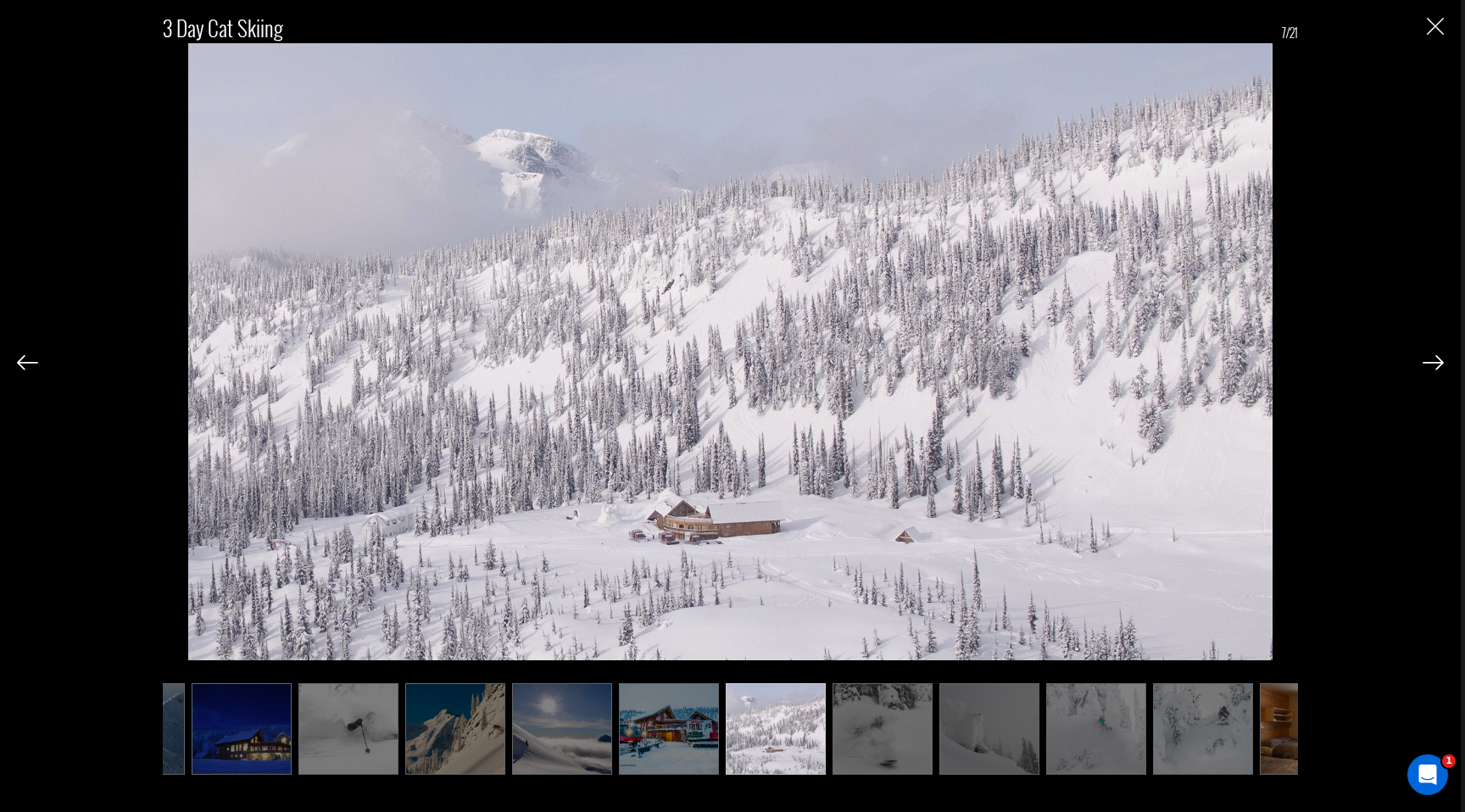
scroll to position [0, 85]
click at [520, 745] on img at bounding box center [559, 729] width 100 height 92
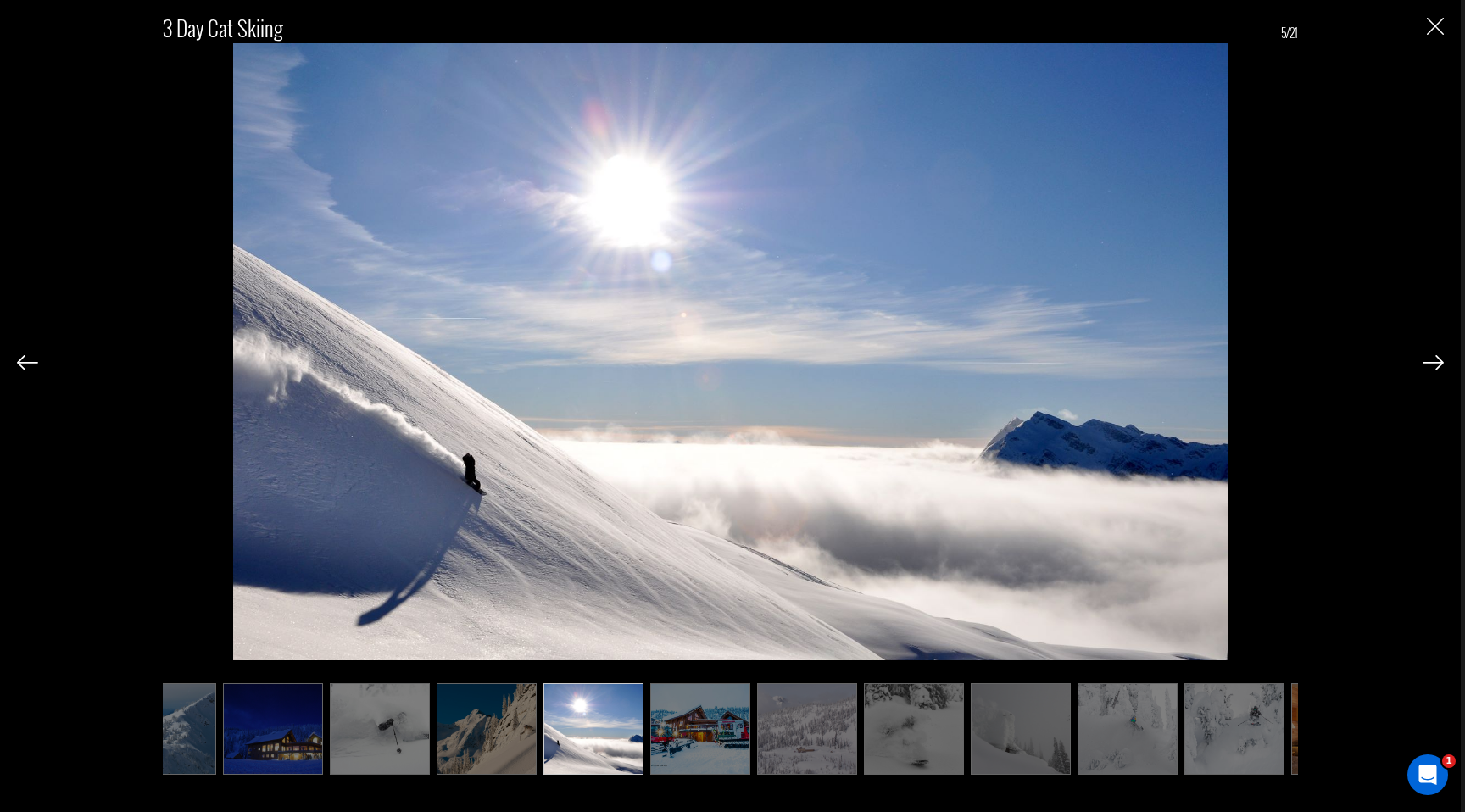
scroll to position [0, 0]
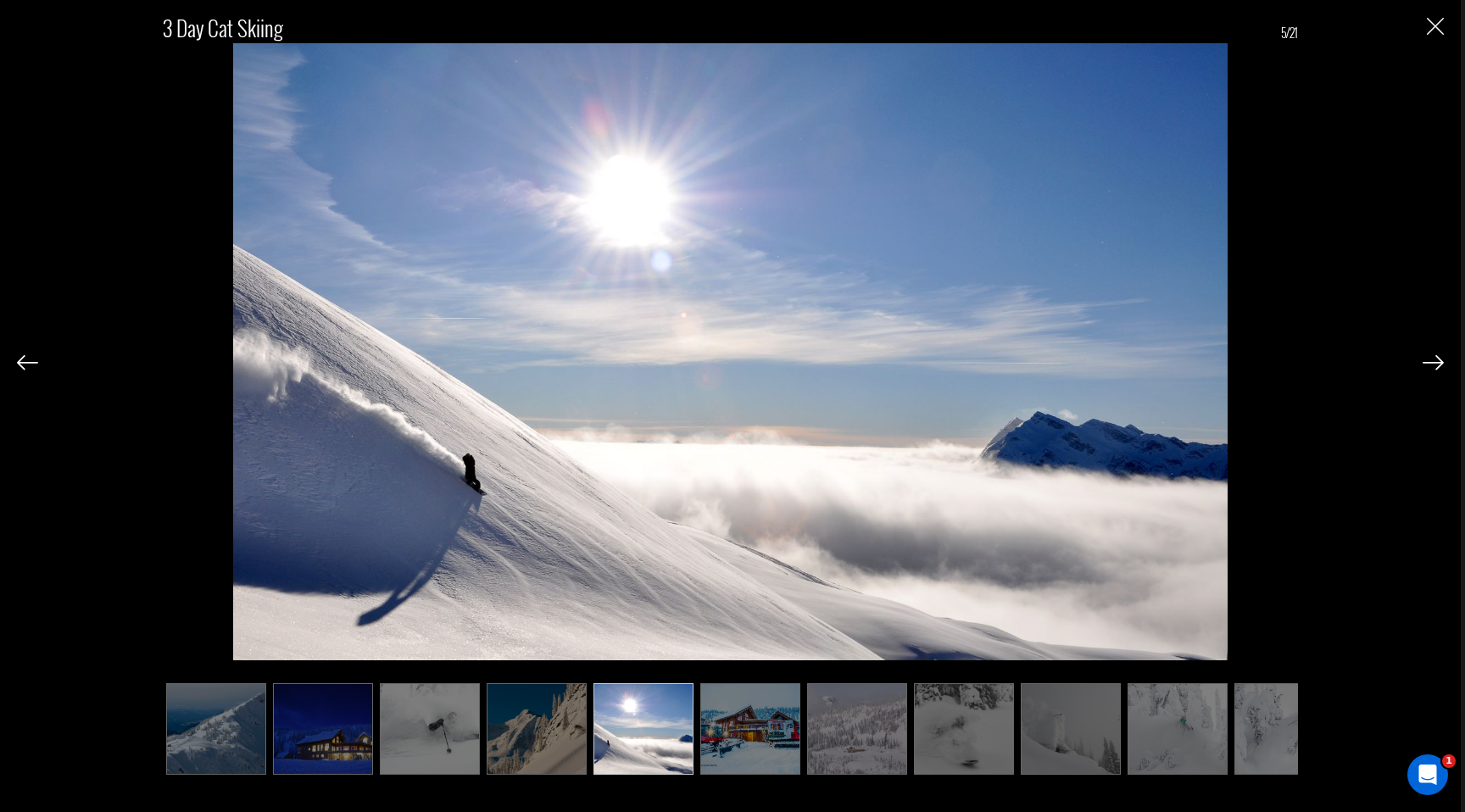
click at [673, 718] on img at bounding box center [644, 729] width 100 height 92
click at [760, 720] on img at bounding box center [750, 729] width 100 height 92
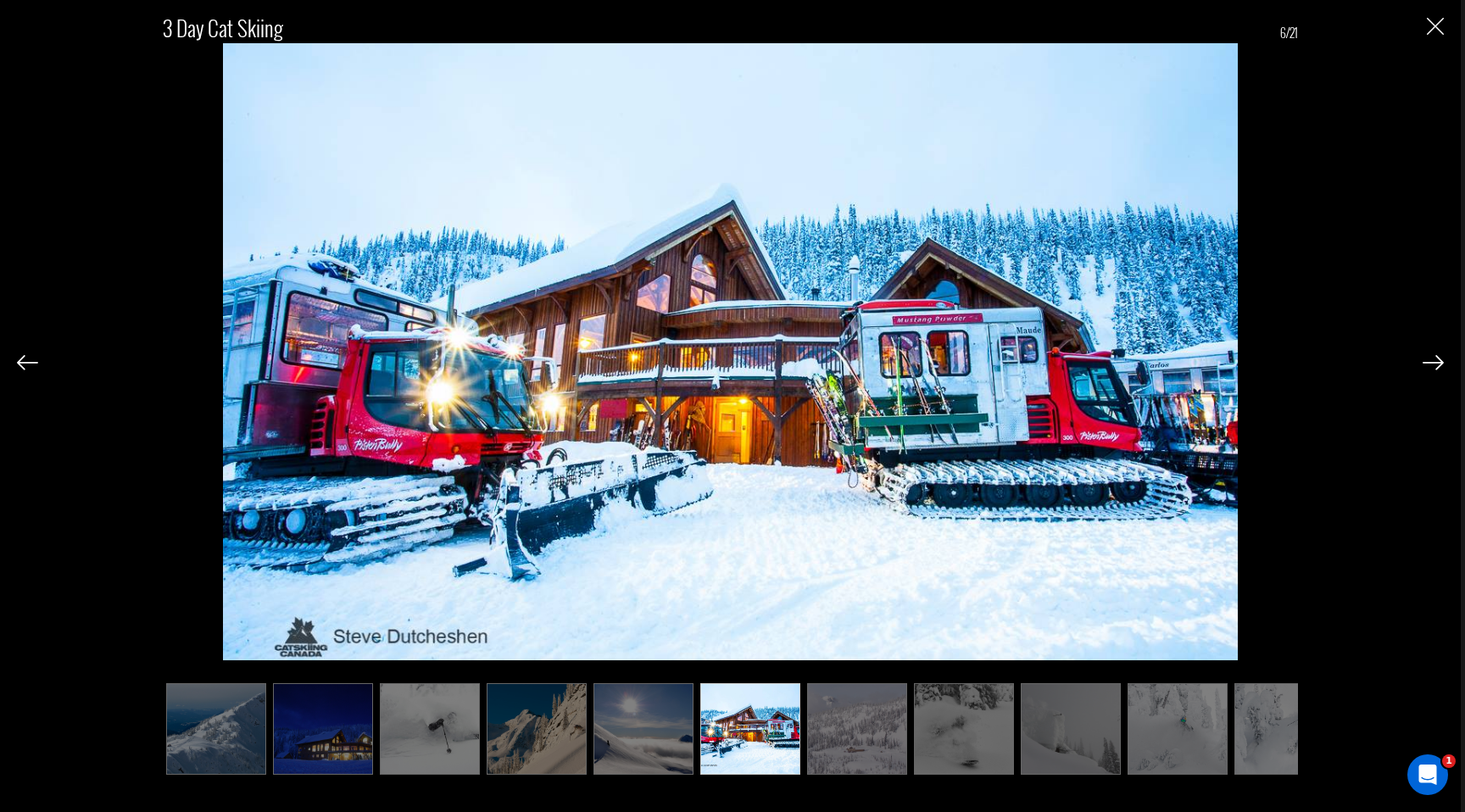
click at [907, 736] on img at bounding box center [856, 729] width 100 height 92
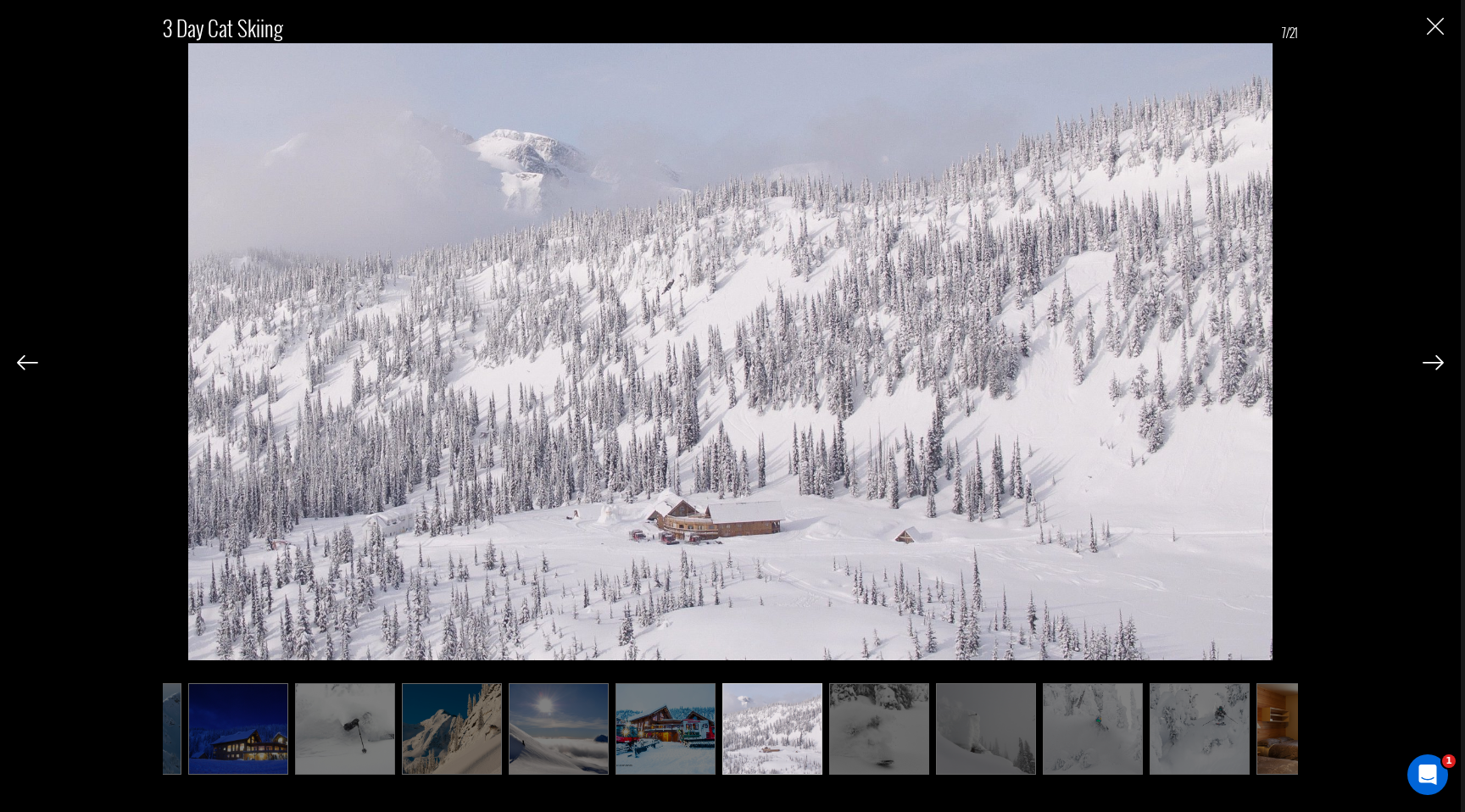
click at [907, 736] on img at bounding box center [879, 729] width 100 height 92
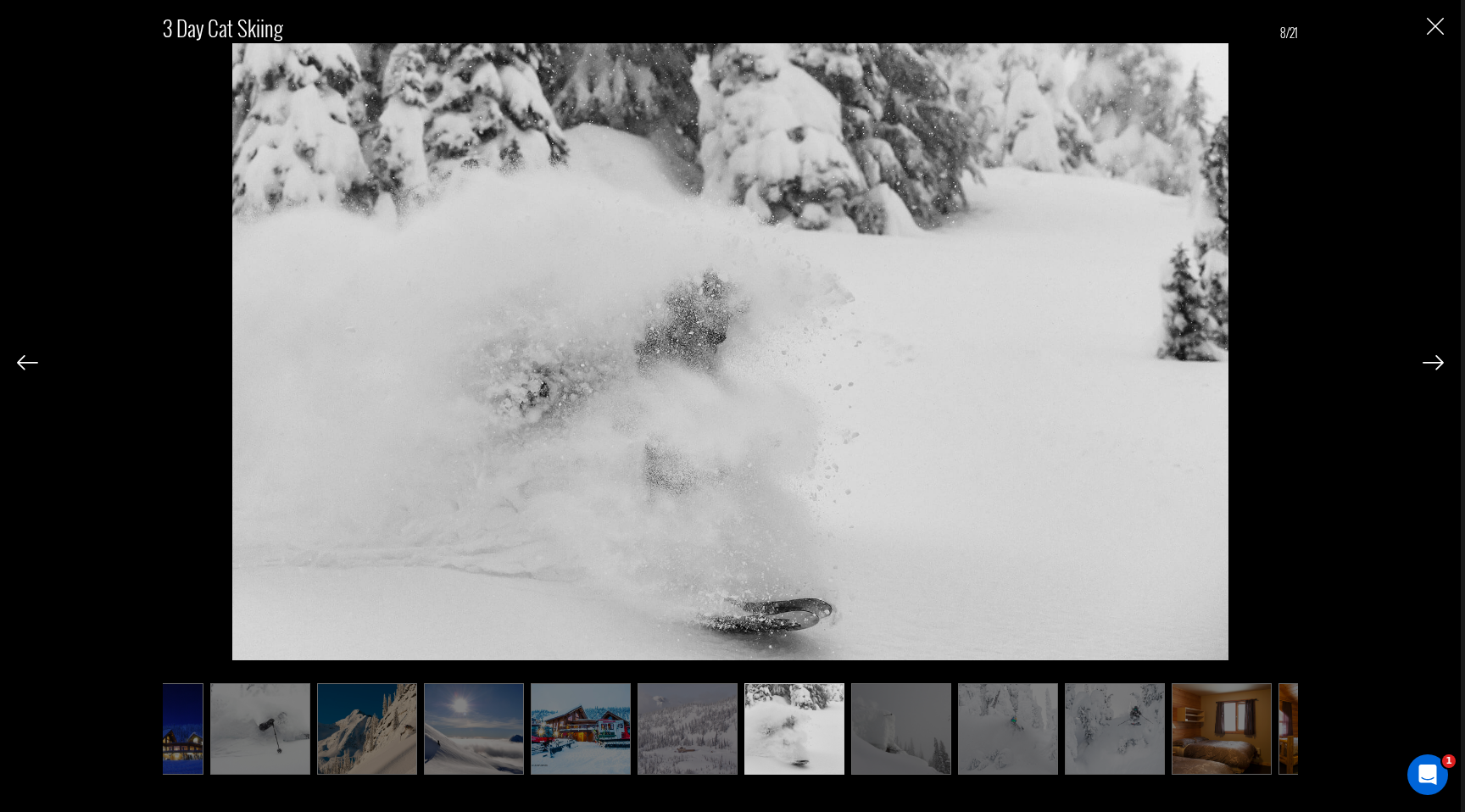
click at [907, 736] on img at bounding box center [901, 729] width 100 height 92
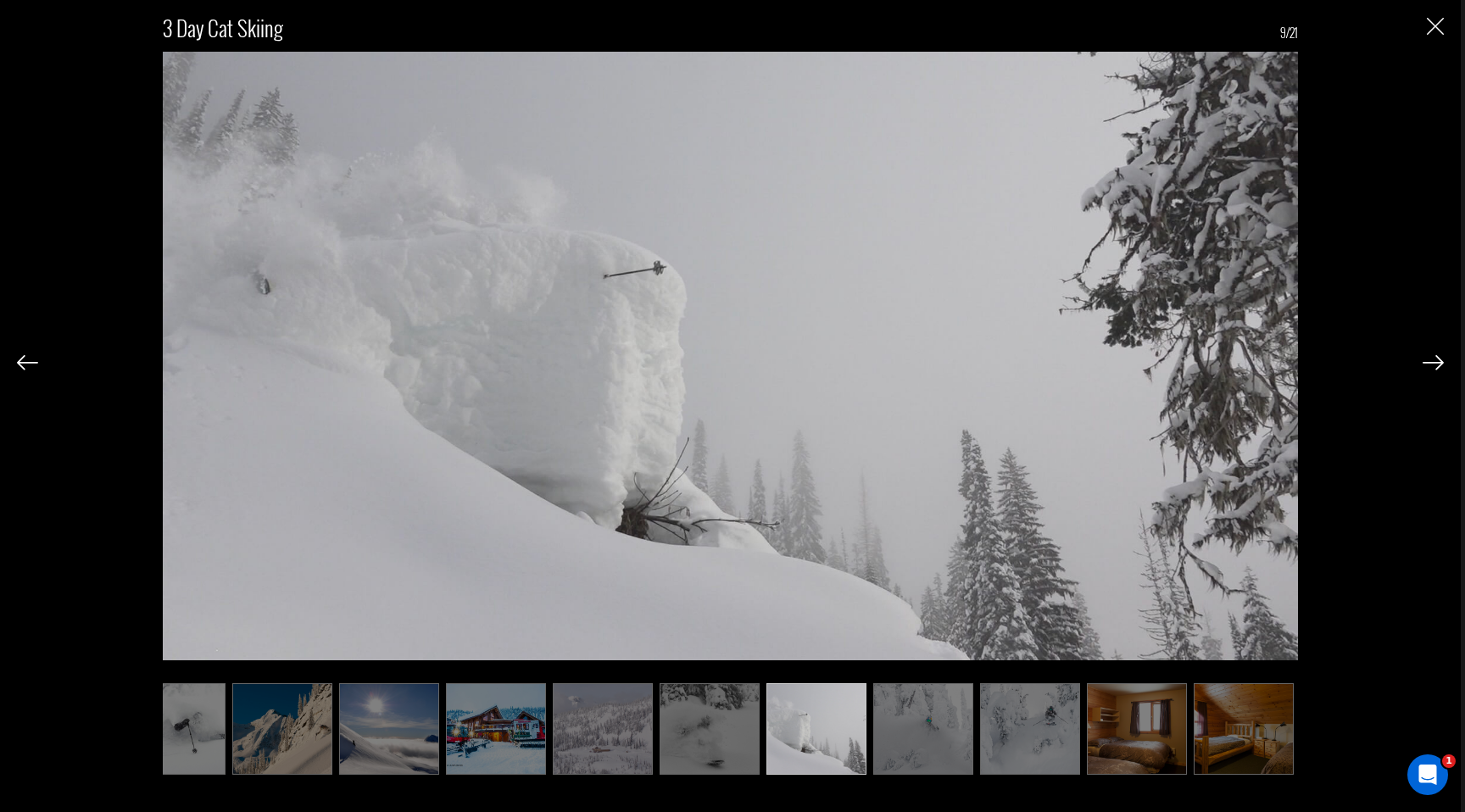
click at [1153, 732] on img at bounding box center [1136, 729] width 100 height 92
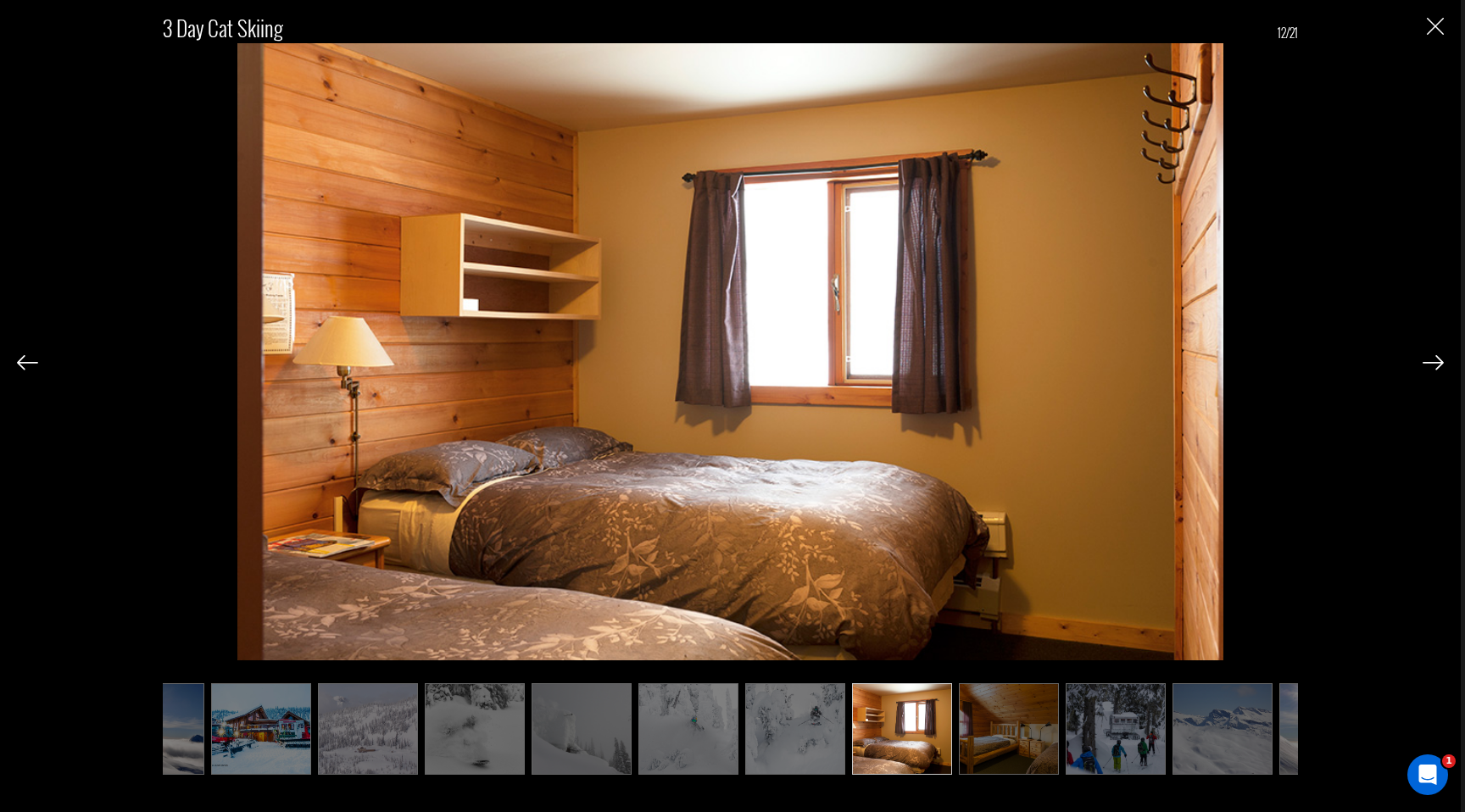
scroll to position [0, 509]
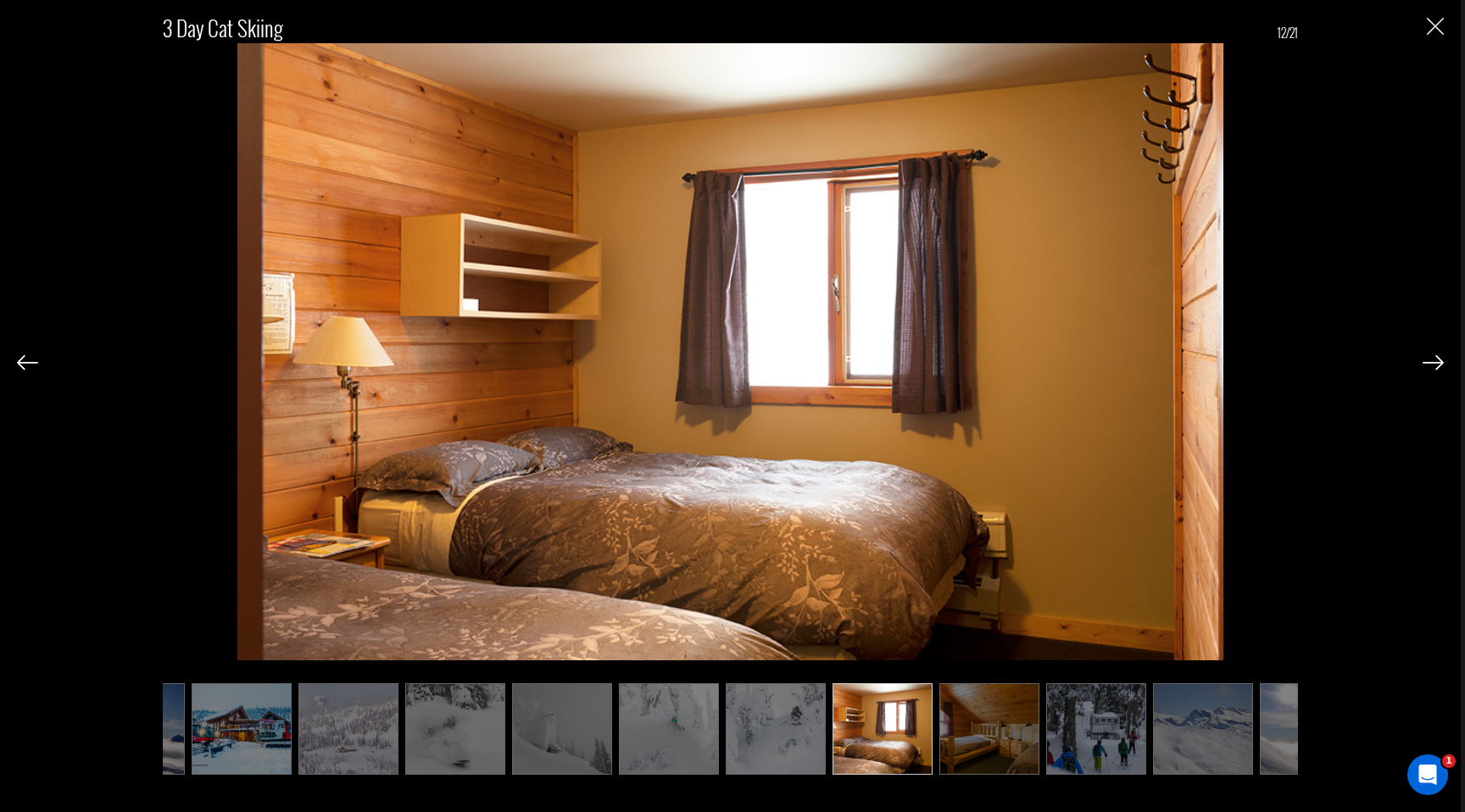
click at [1006, 720] on img at bounding box center [989, 729] width 100 height 92
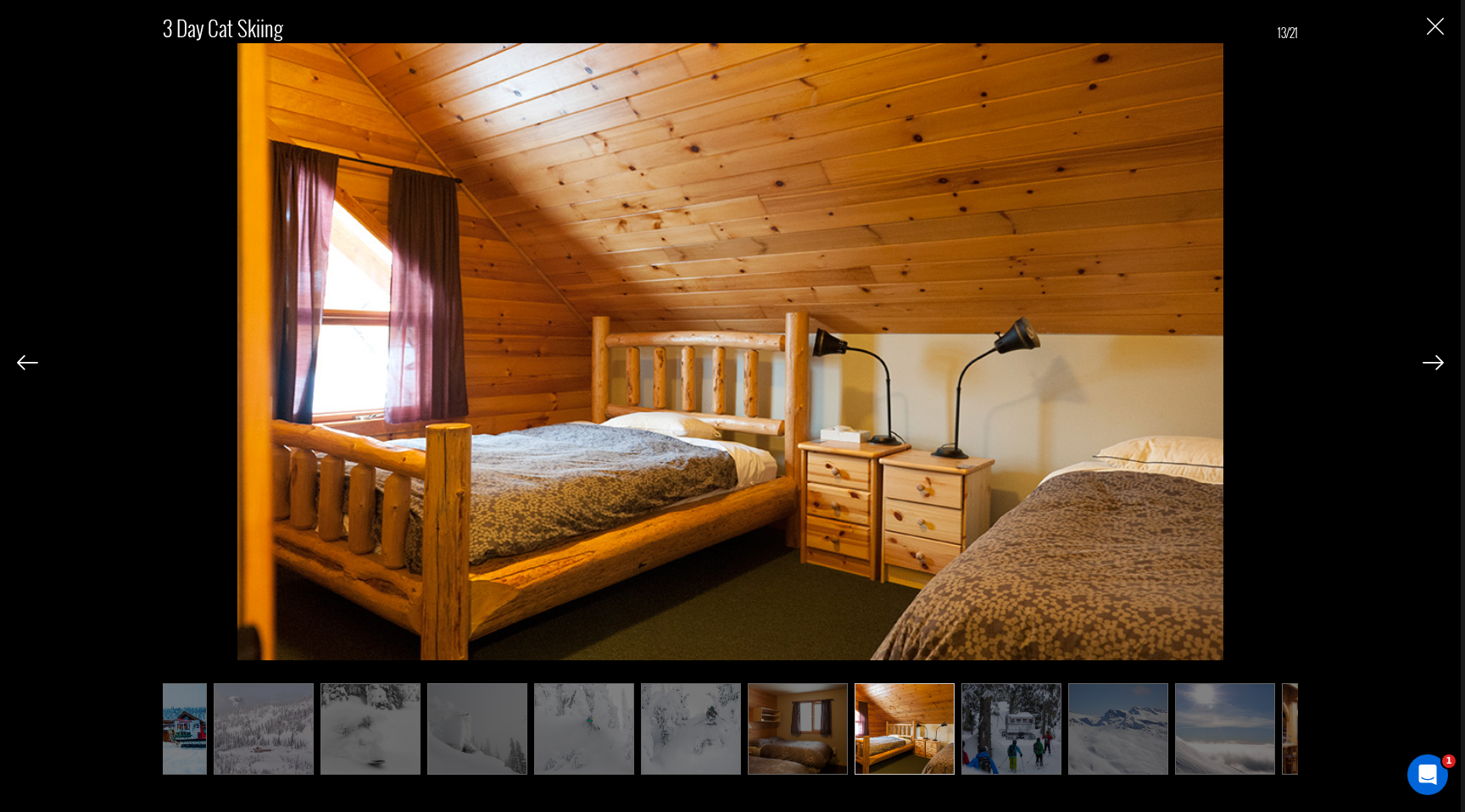
click at [1036, 714] on img at bounding box center [1011, 729] width 100 height 92
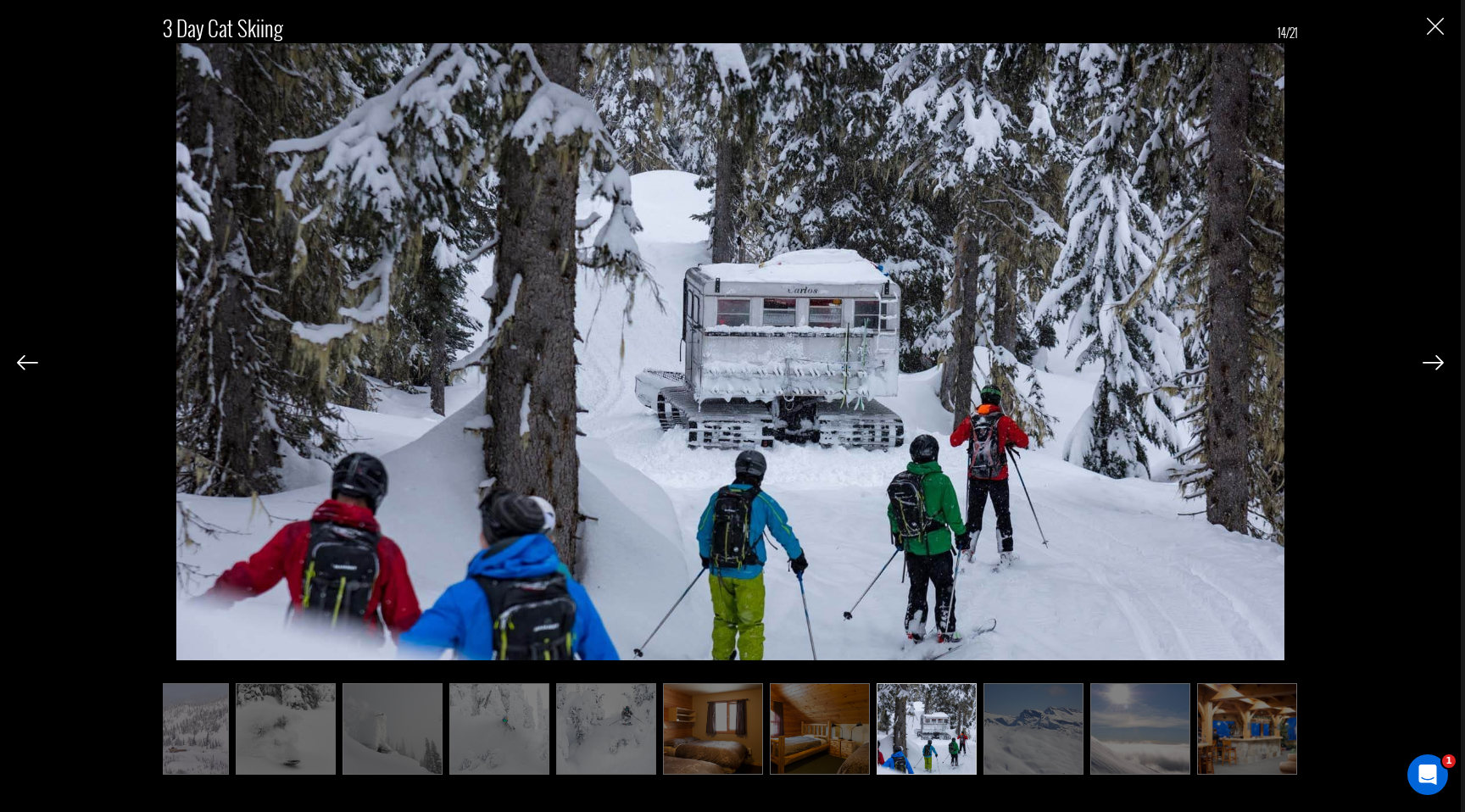
scroll to position [1090, 0]
click at [1050, 731] on img at bounding box center [1033, 729] width 100 height 92
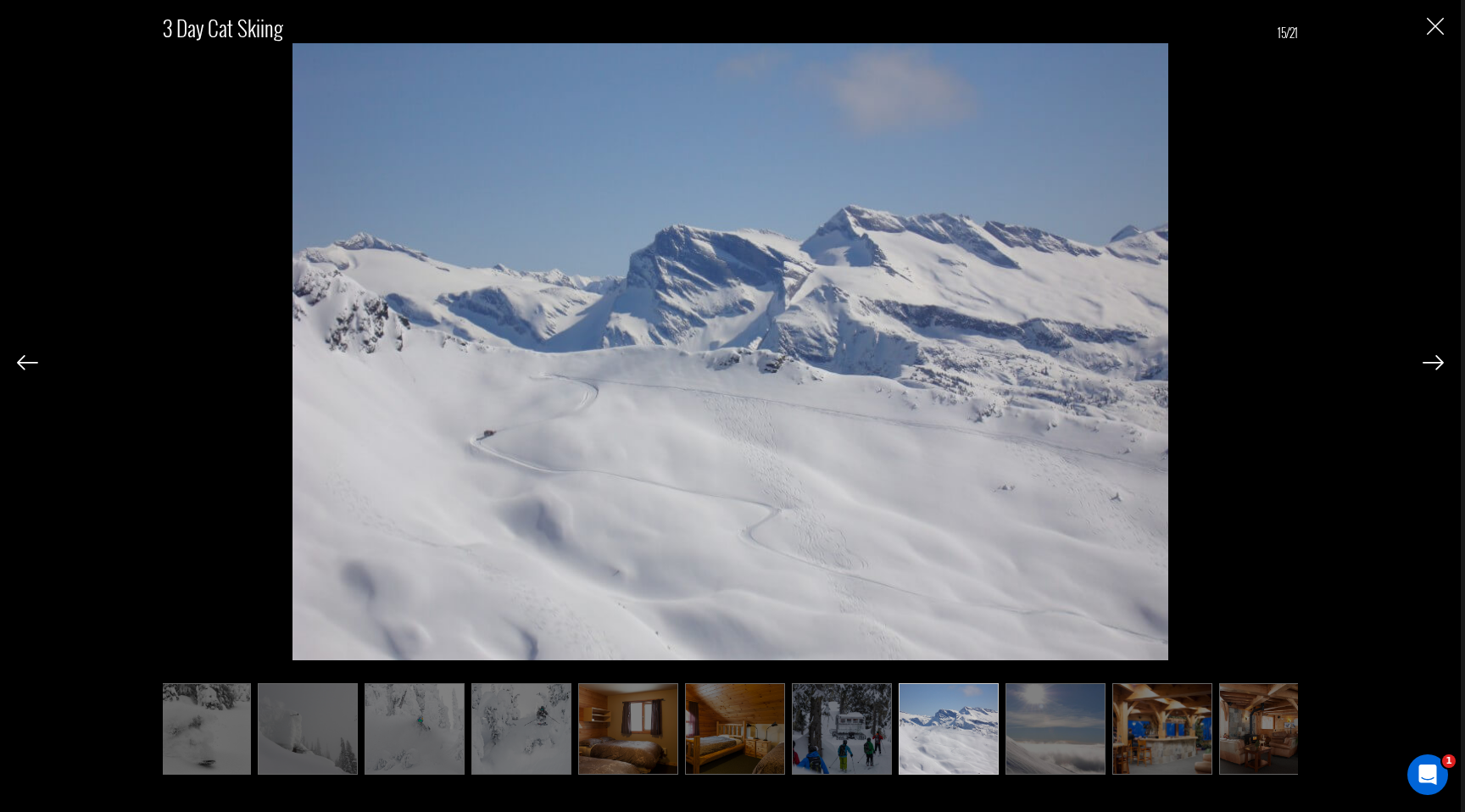
click at [1183, 734] on img at bounding box center [1162, 729] width 100 height 92
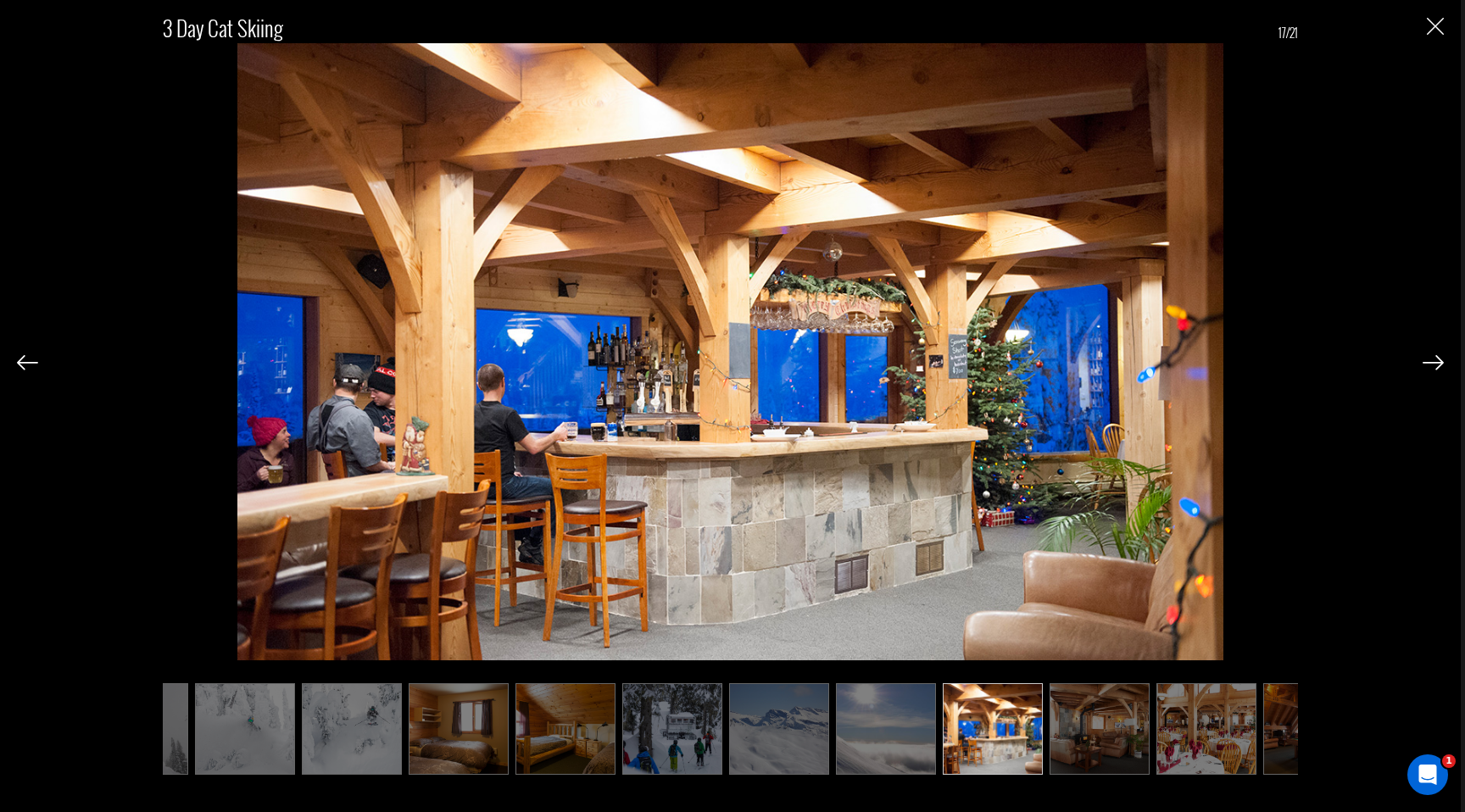
click at [1123, 719] on img at bounding box center [1099, 729] width 100 height 92
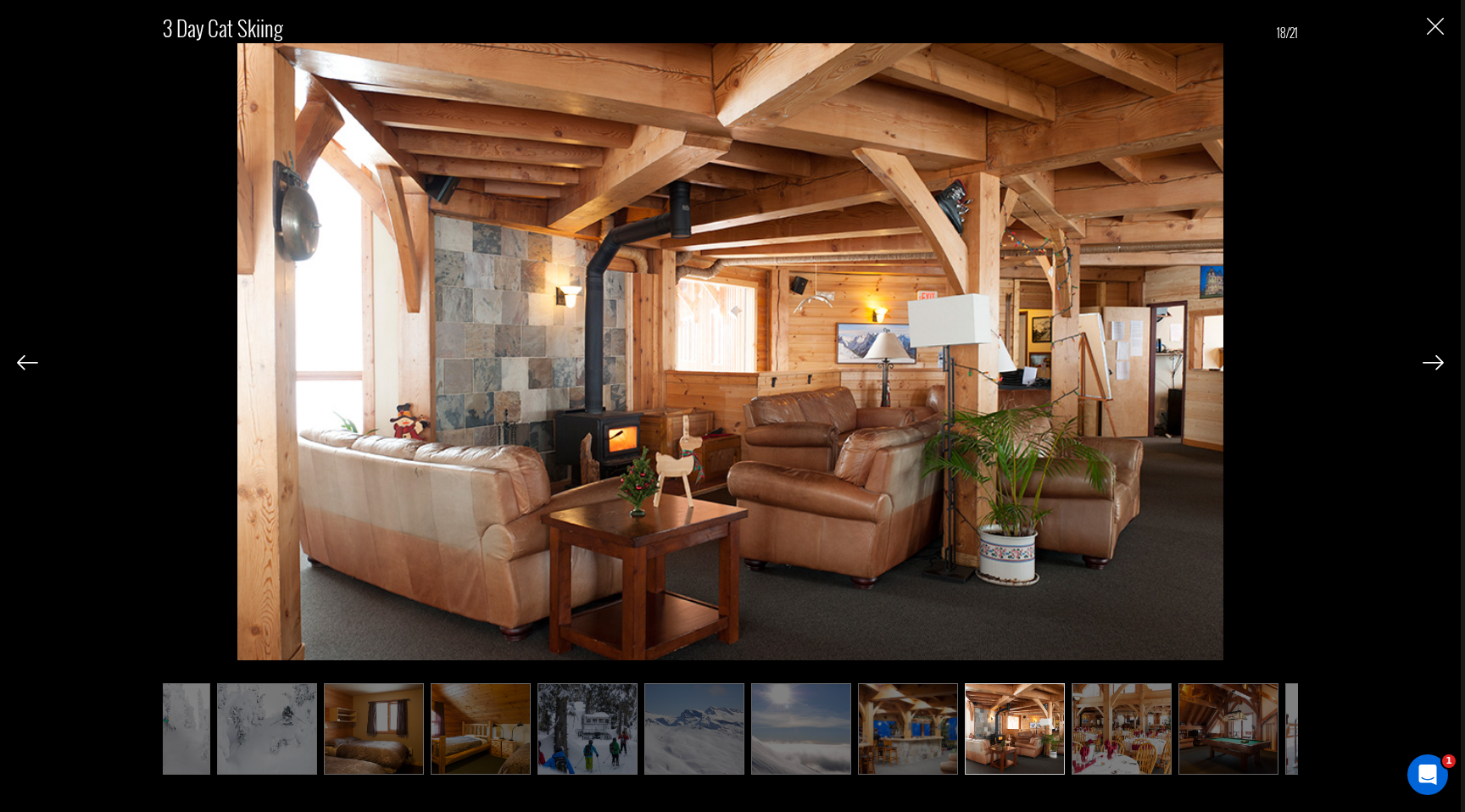
click at [1123, 720] on img at bounding box center [1121, 729] width 100 height 92
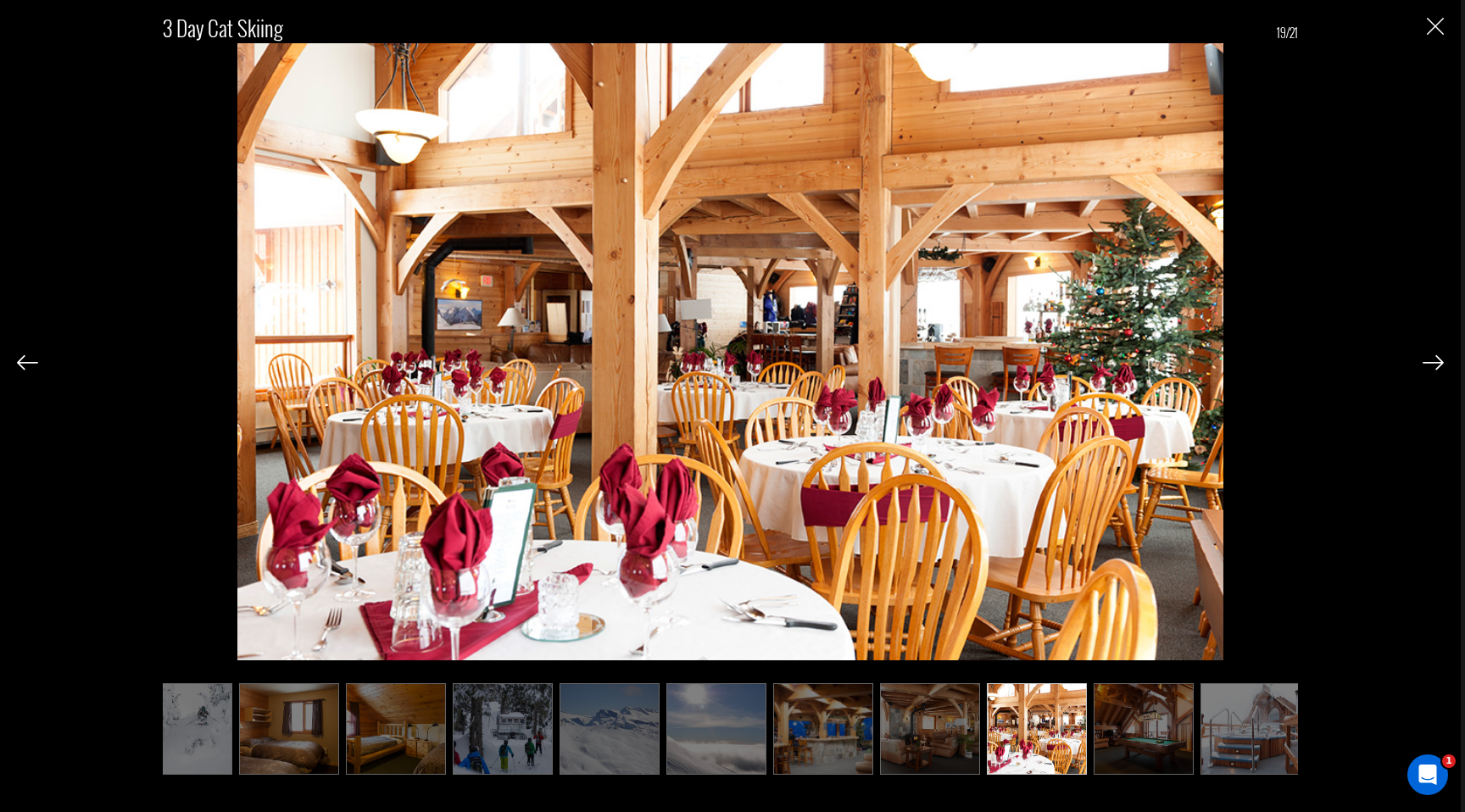
click at [1123, 720] on img at bounding box center [1143, 729] width 100 height 92
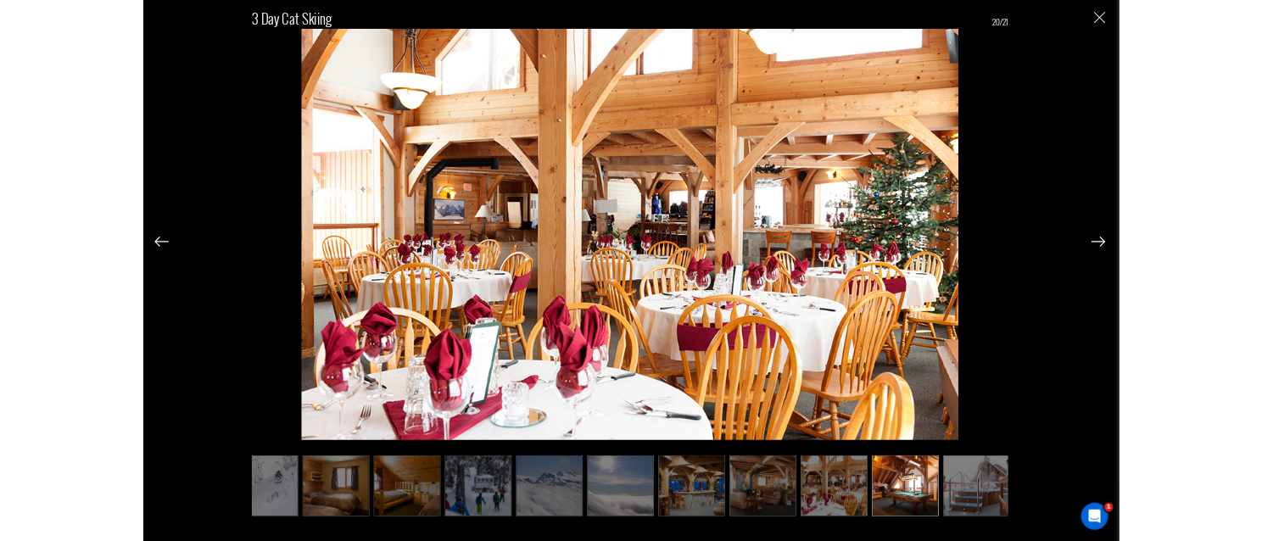
scroll to position [0, 1109]
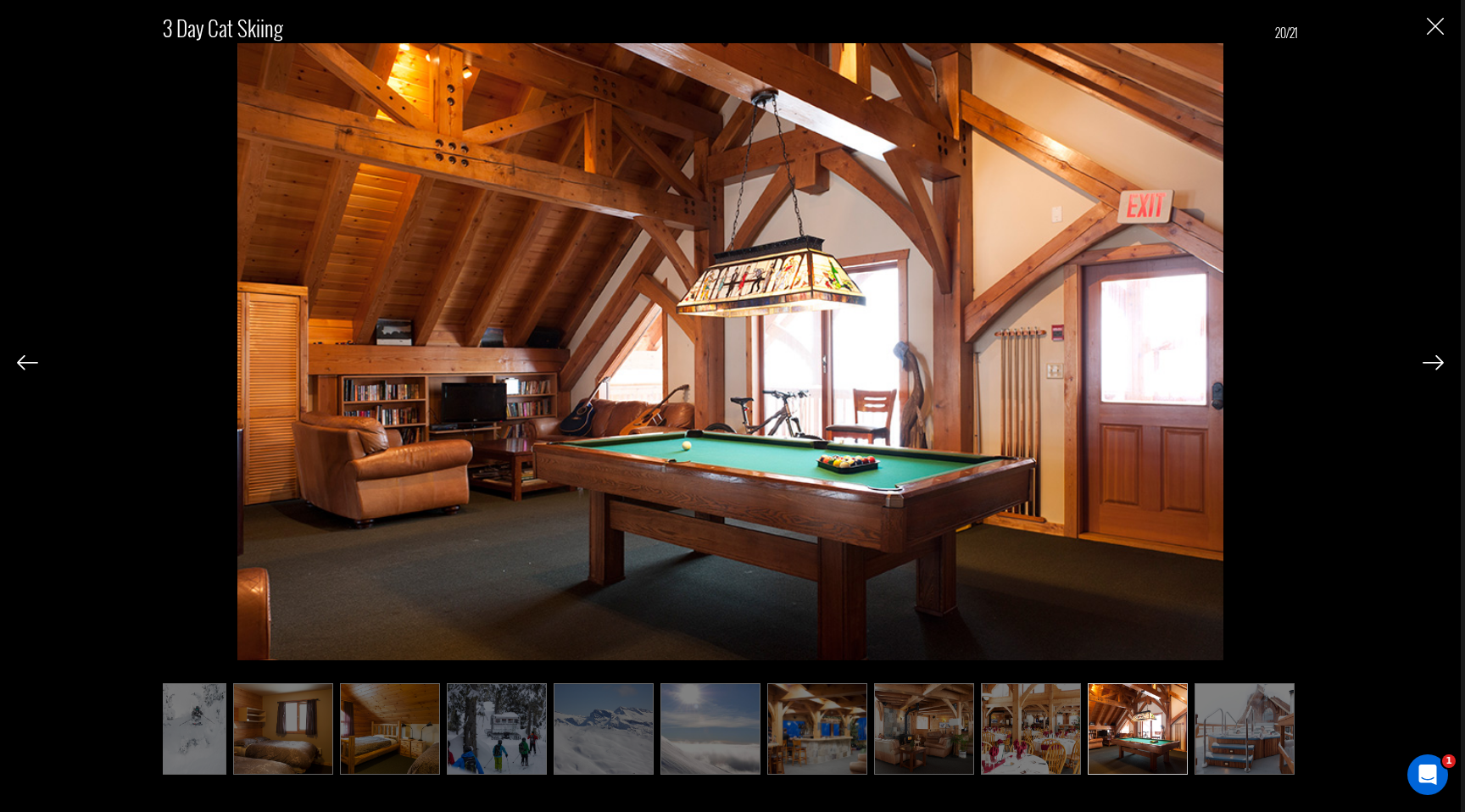
click at [1123, 720] on img at bounding box center [1137, 729] width 100 height 92
click at [1211, 728] on img at bounding box center [1244, 729] width 100 height 92
